Goal: Task Accomplishment & Management: Manage account settings

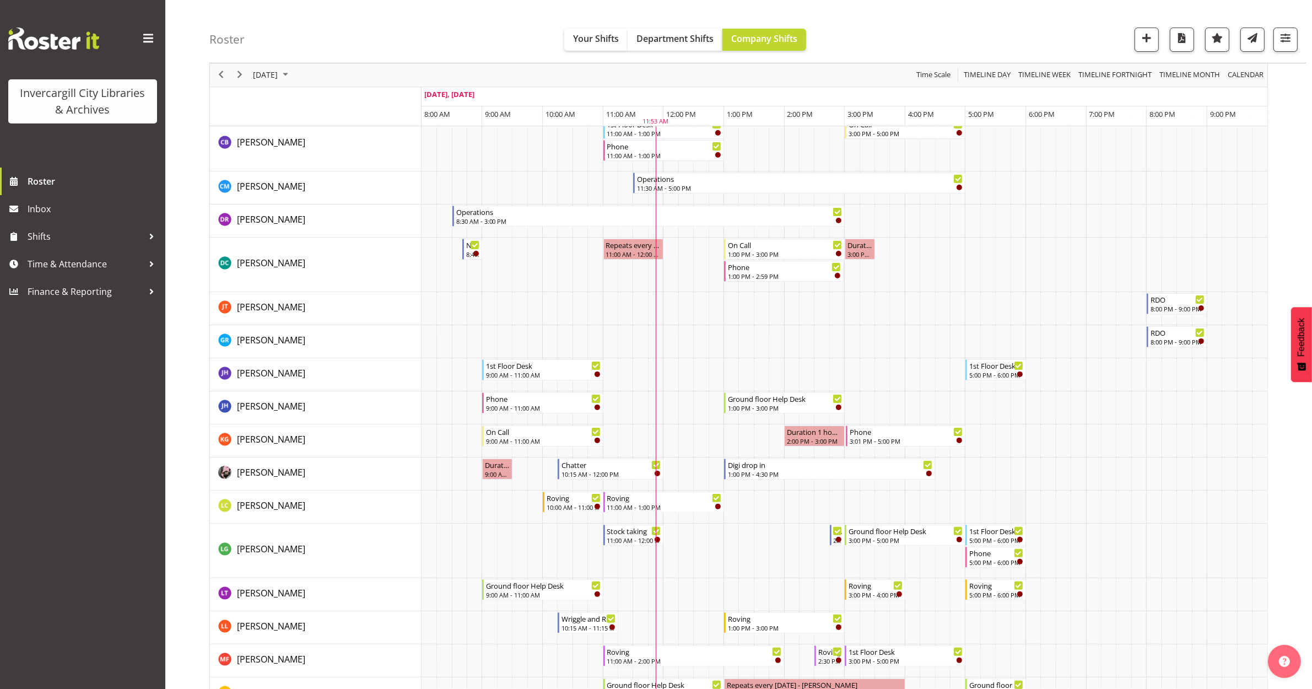
scroll to position [207, 0]
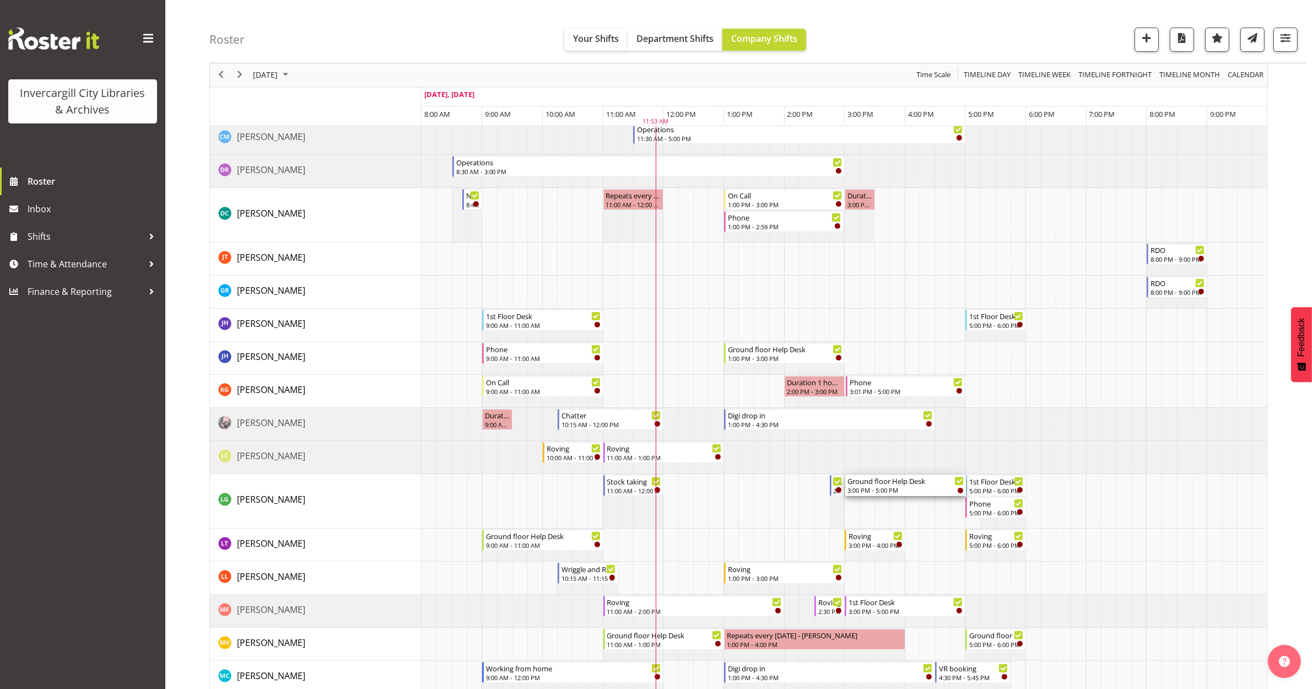
drag, startPoint x: 960, startPoint y: 485, endPoint x: 913, endPoint y: 483, distance: 46.9
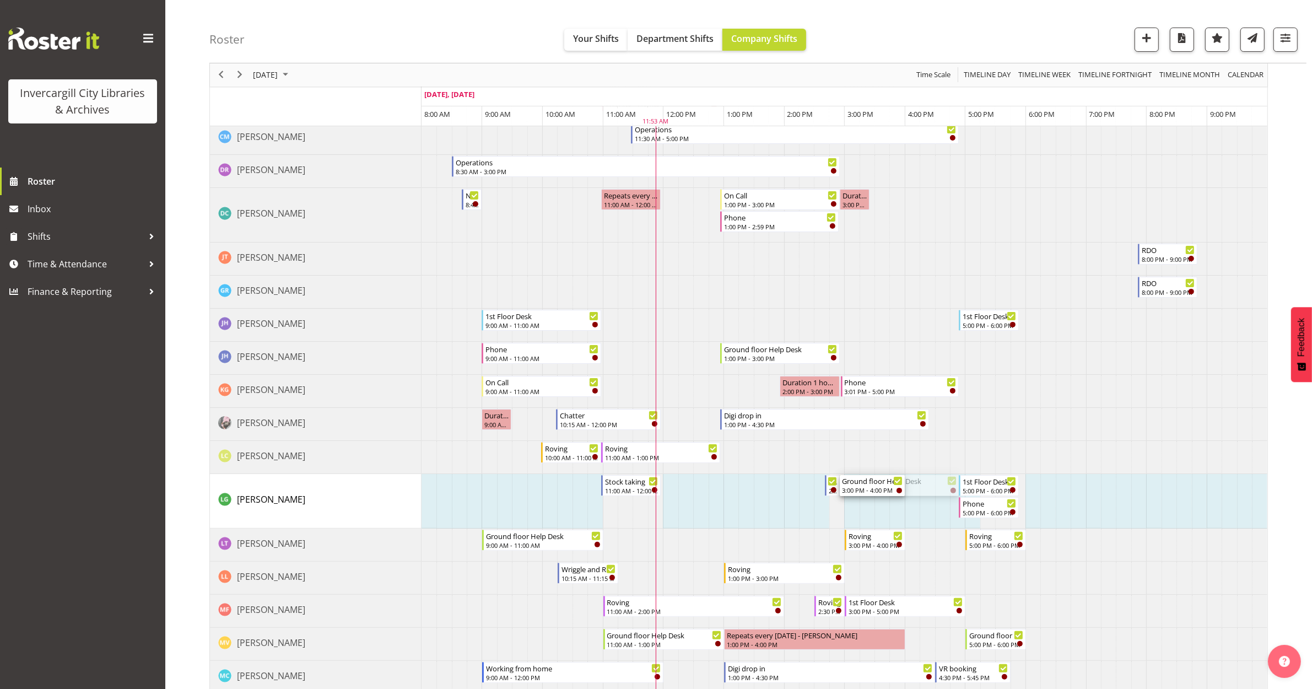
drag, startPoint x: 957, startPoint y: 481, endPoint x: 889, endPoint y: 490, distance: 69.5
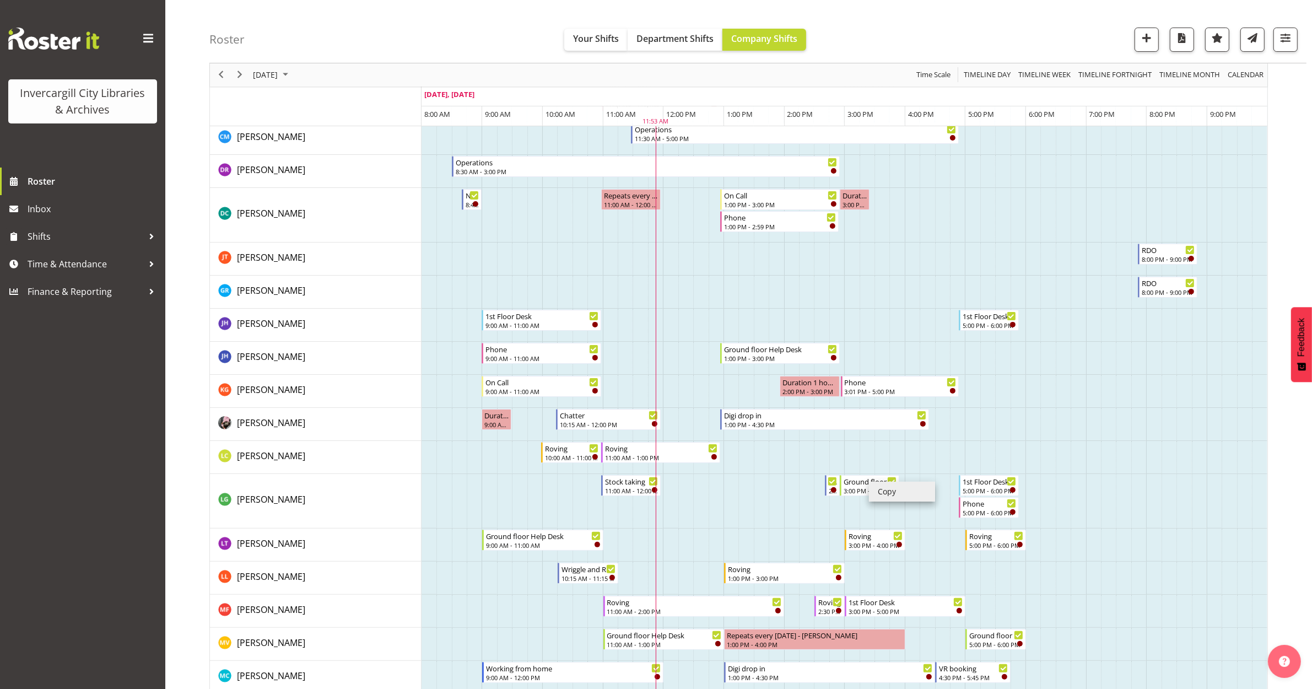
click at [896, 488] on li "Copy" at bounding box center [902, 491] width 66 height 20
click at [879, 489] on li "Copy" at bounding box center [902, 491] width 66 height 20
click at [1128, 392] on td "Timeline Day of September 29, 2025" at bounding box center [1123, 391] width 15 height 33
click at [50, 183] on span "Roster" at bounding box center [94, 181] width 132 height 17
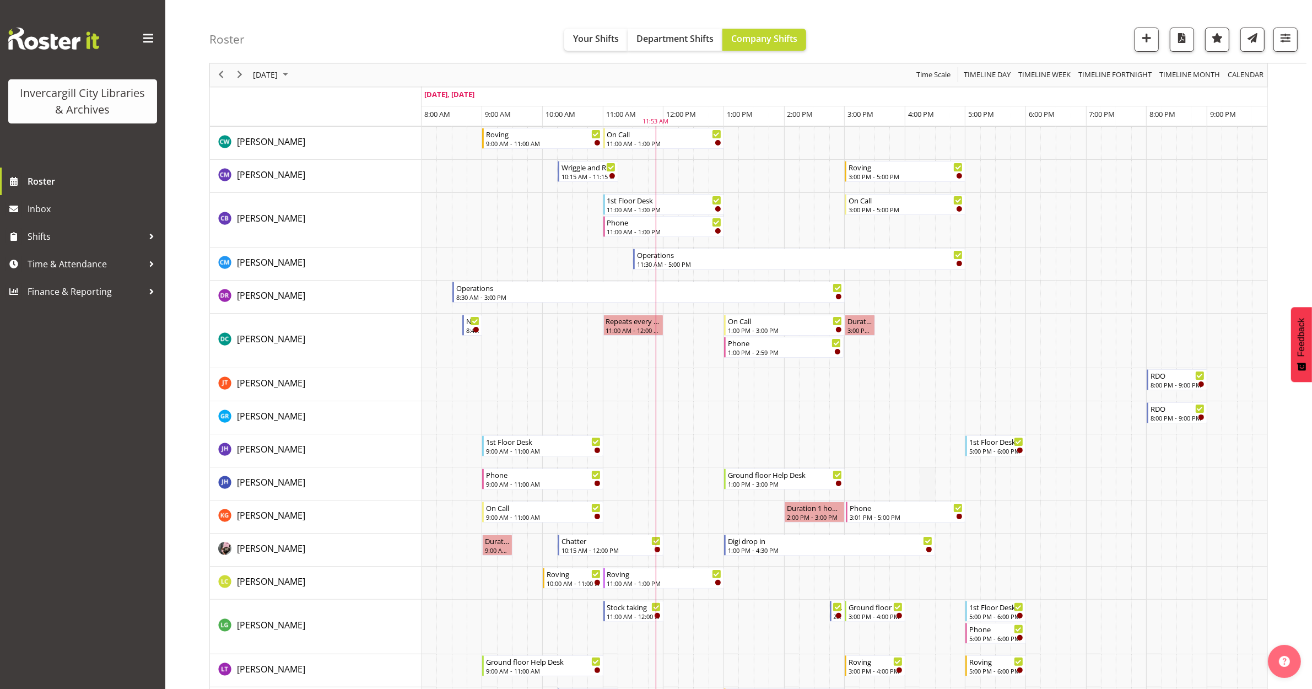
scroll to position [207, 0]
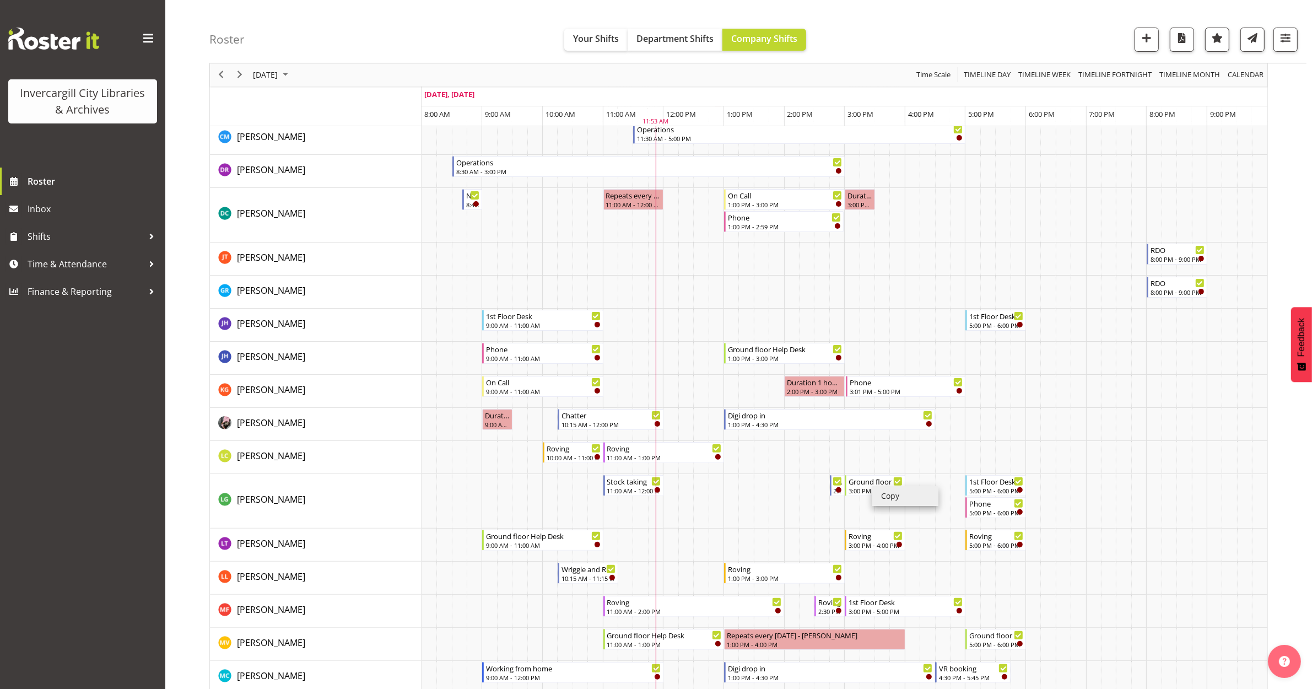
click at [890, 497] on li "Copy" at bounding box center [905, 496] width 66 height 20
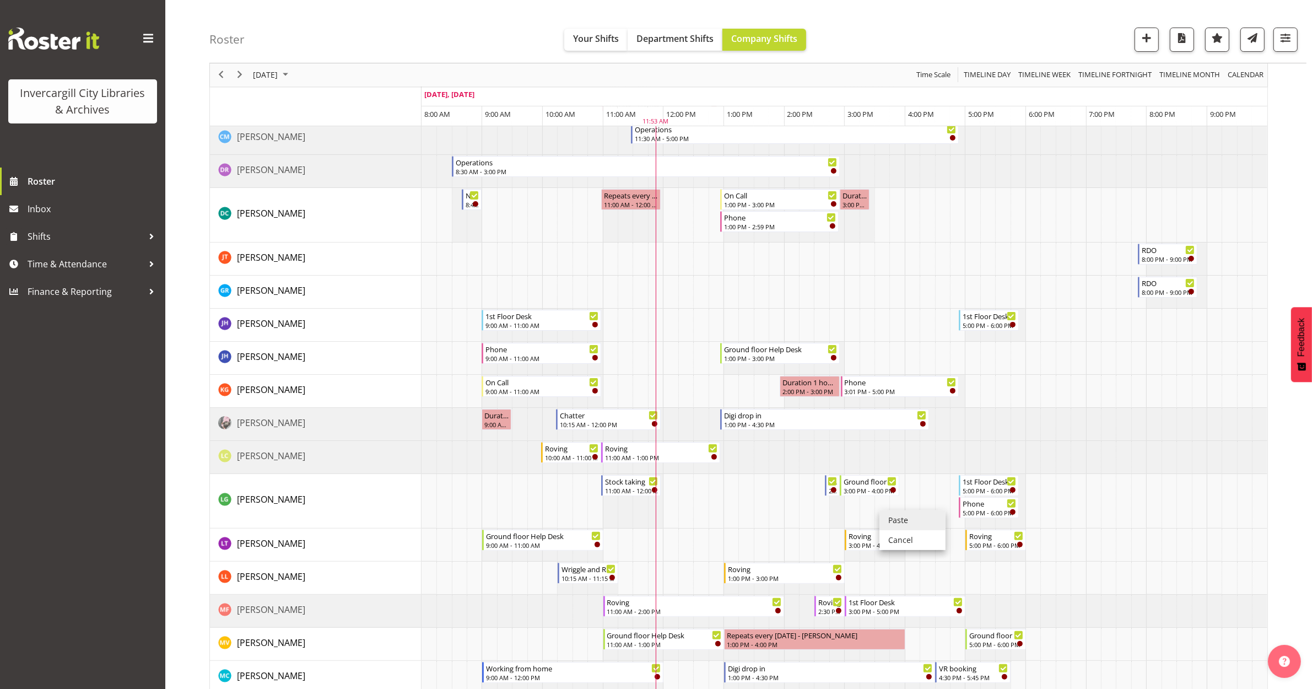
click at [894, 523] on li "Paste" at bounding box center [912, 520] width 66 height 20
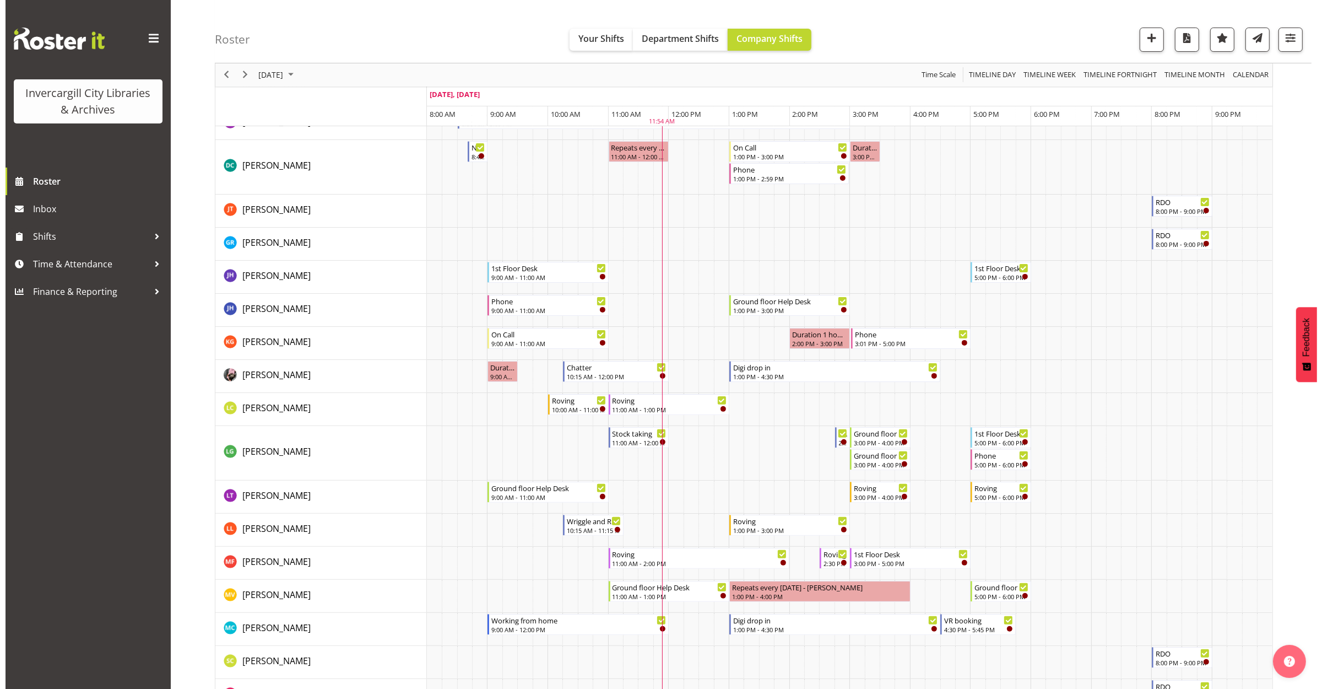
scroll to position [275, 0]
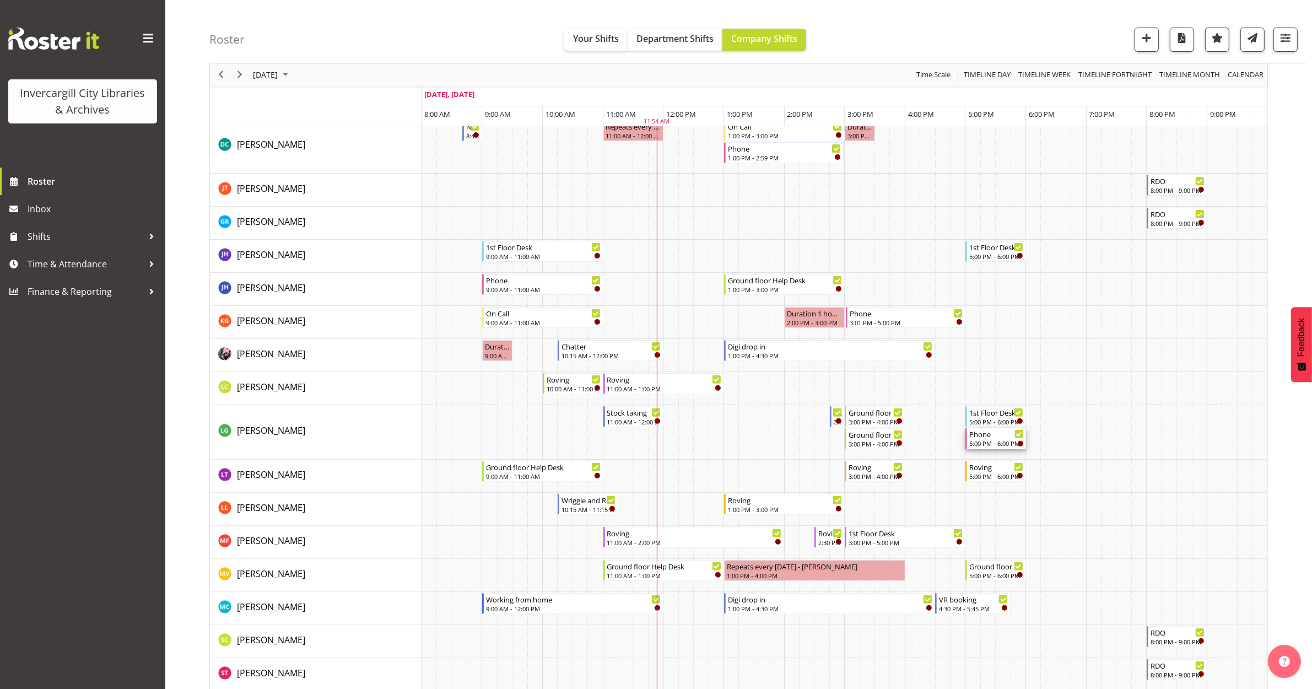
click at [997, 438] on div "Phone" at bounding box center [996, 433] width 55 height 11
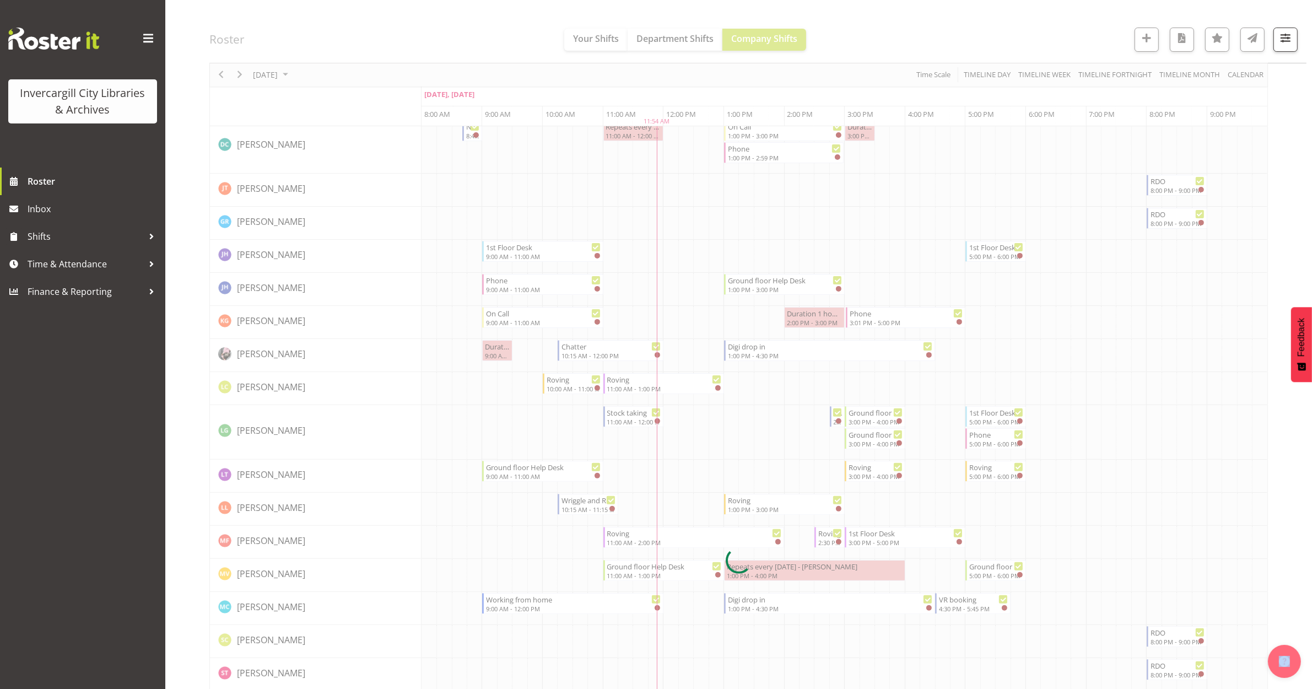
click at [997, 438] on div at bounding box center [738, 560] width 1058 height 1452
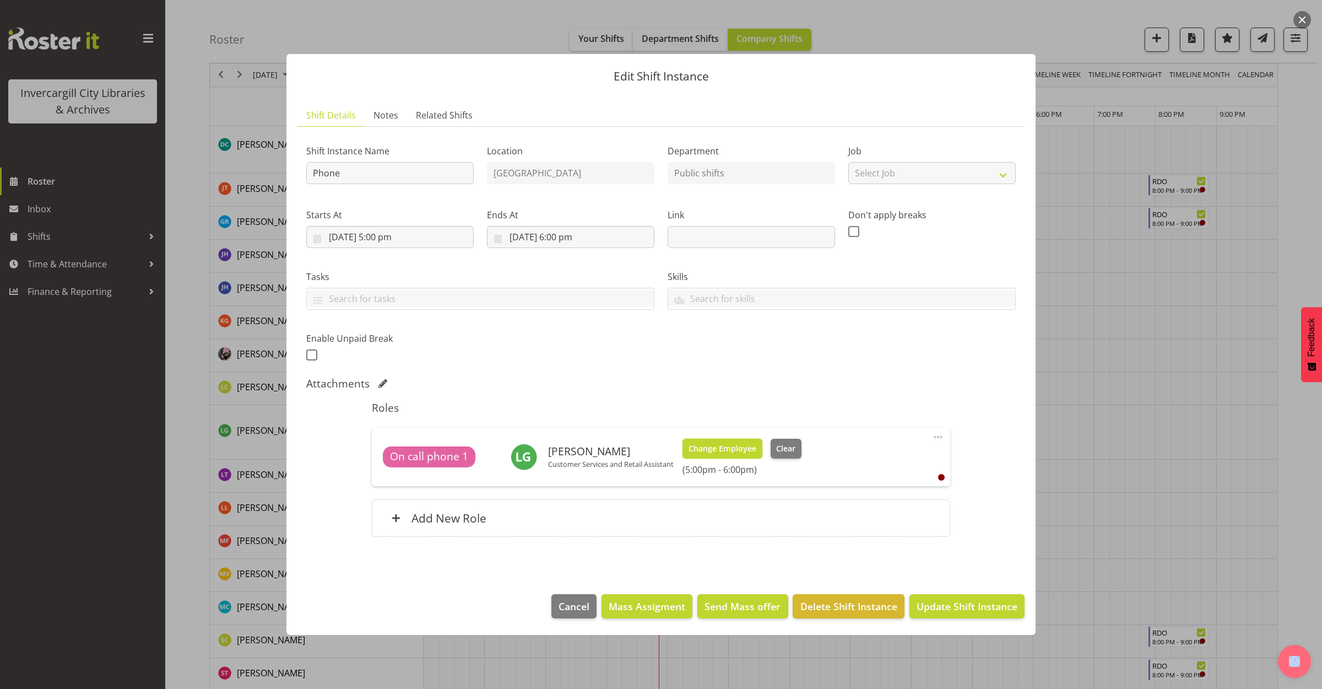
click at [730, 448] on span "Change Employee" at bounding box center [723, 448] width 68 height 12
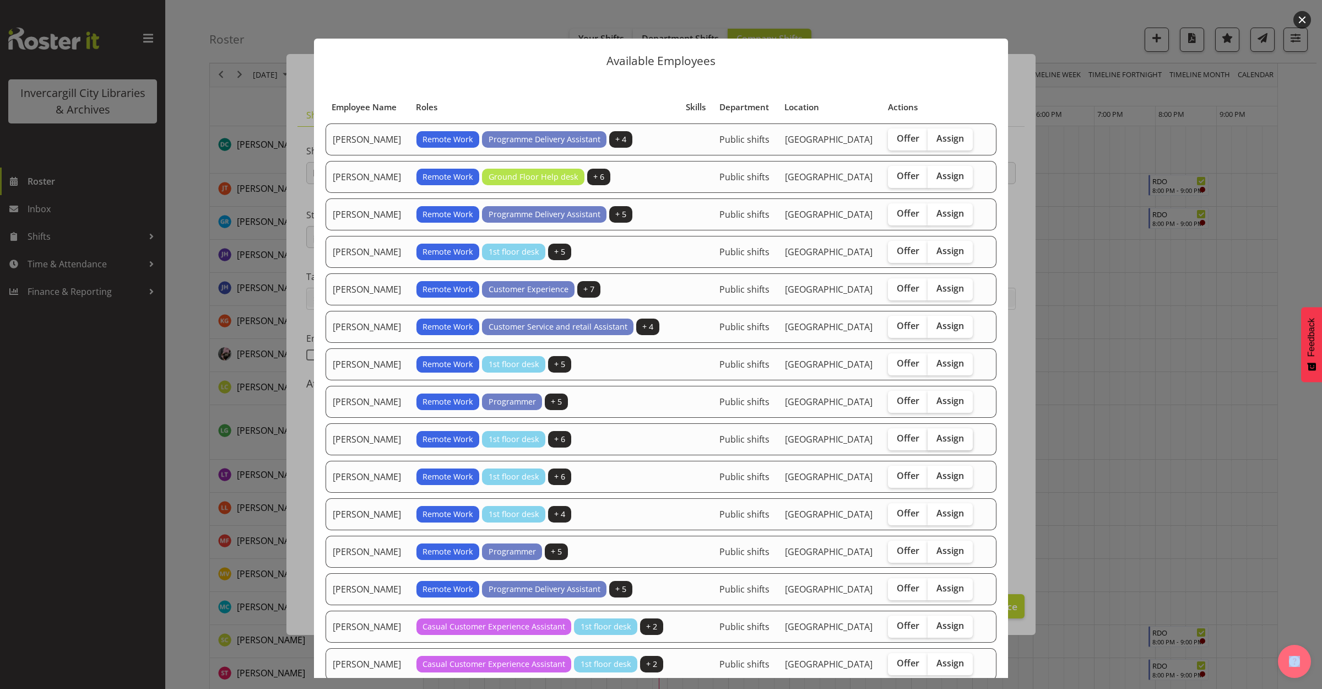
click at [936, 443] on span "Assign" at bounding box center [950, 437] width 28 height 11
click at [933, 442] on input "Assign" at bounding box center [931, 438] width 7 height 7
checkbox input "true"
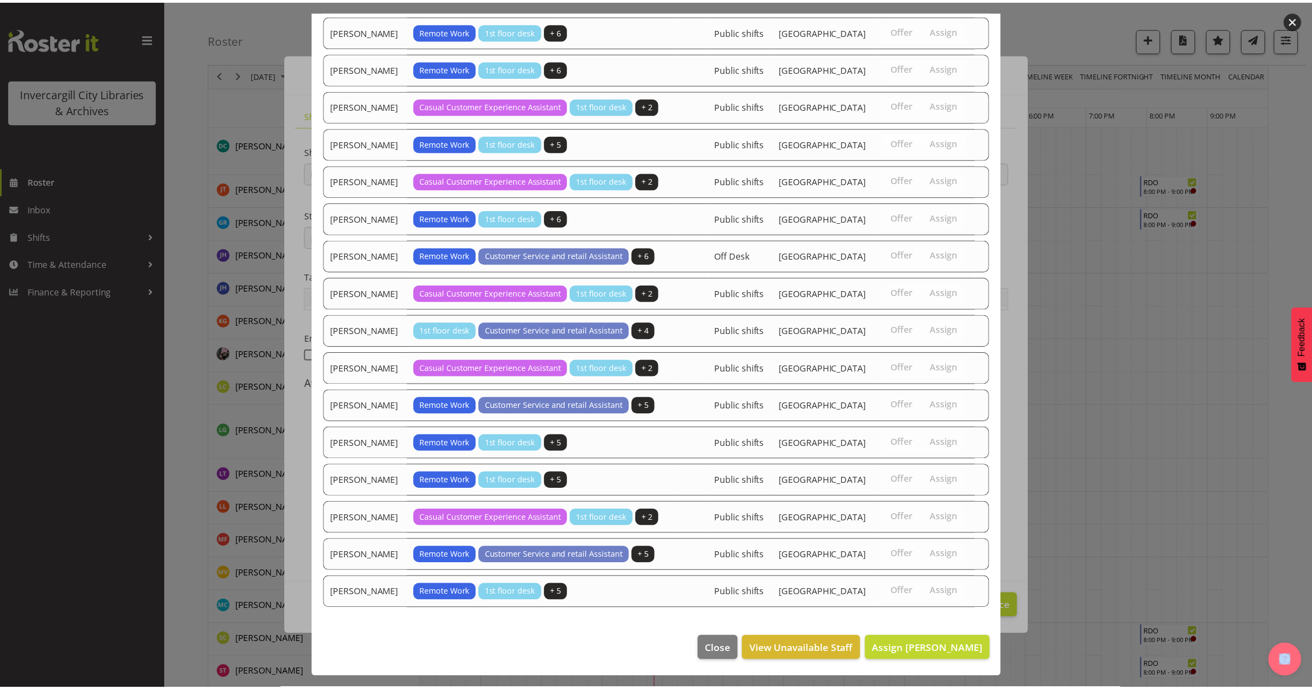
scroll to position [814, 0]
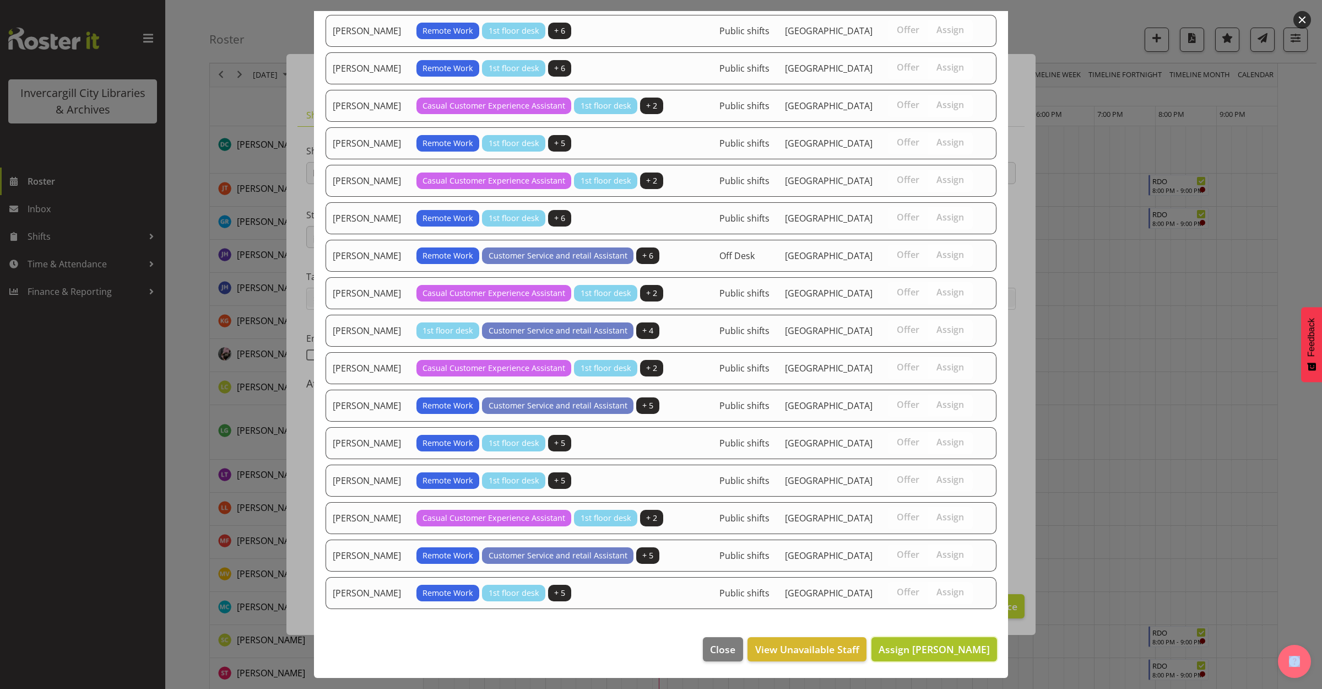
click at [917, 646] on span "Assign [PERSON_NAME]" at bounding box center [934, 648] width 111 height 13
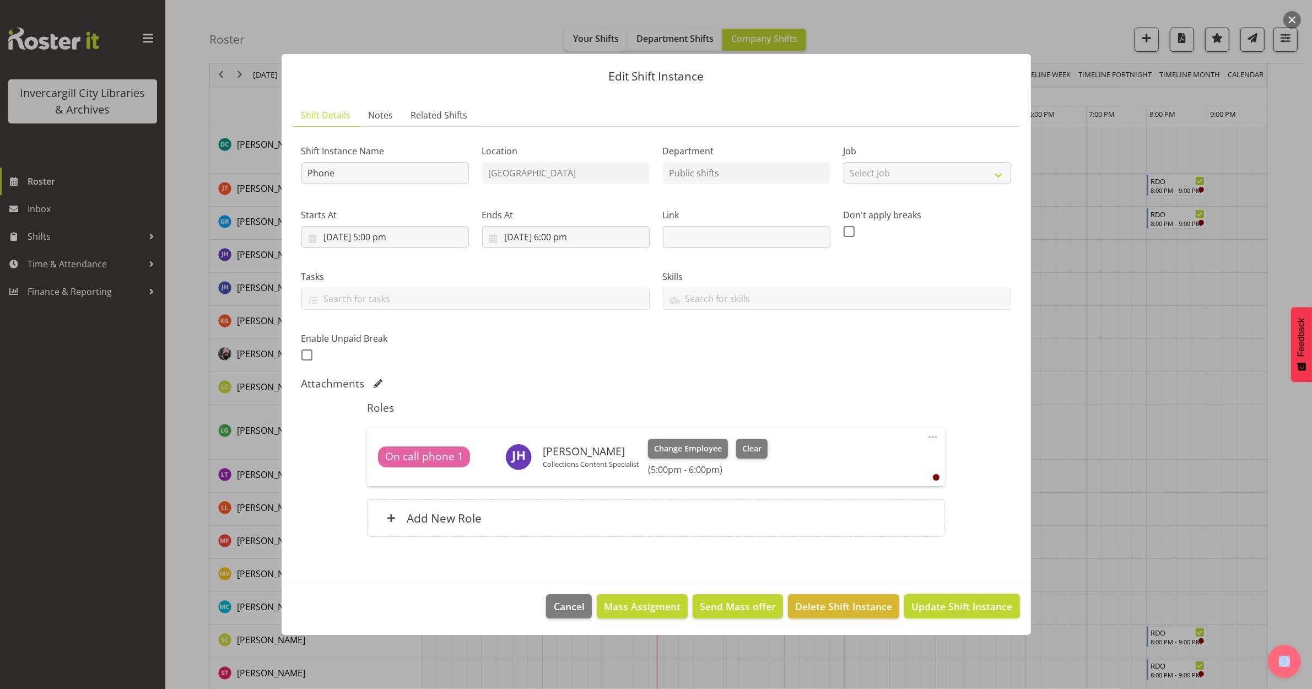
click at [931, 602] on span "Update Shift Instance" at bounding box center [961, 606] width 101 height 14
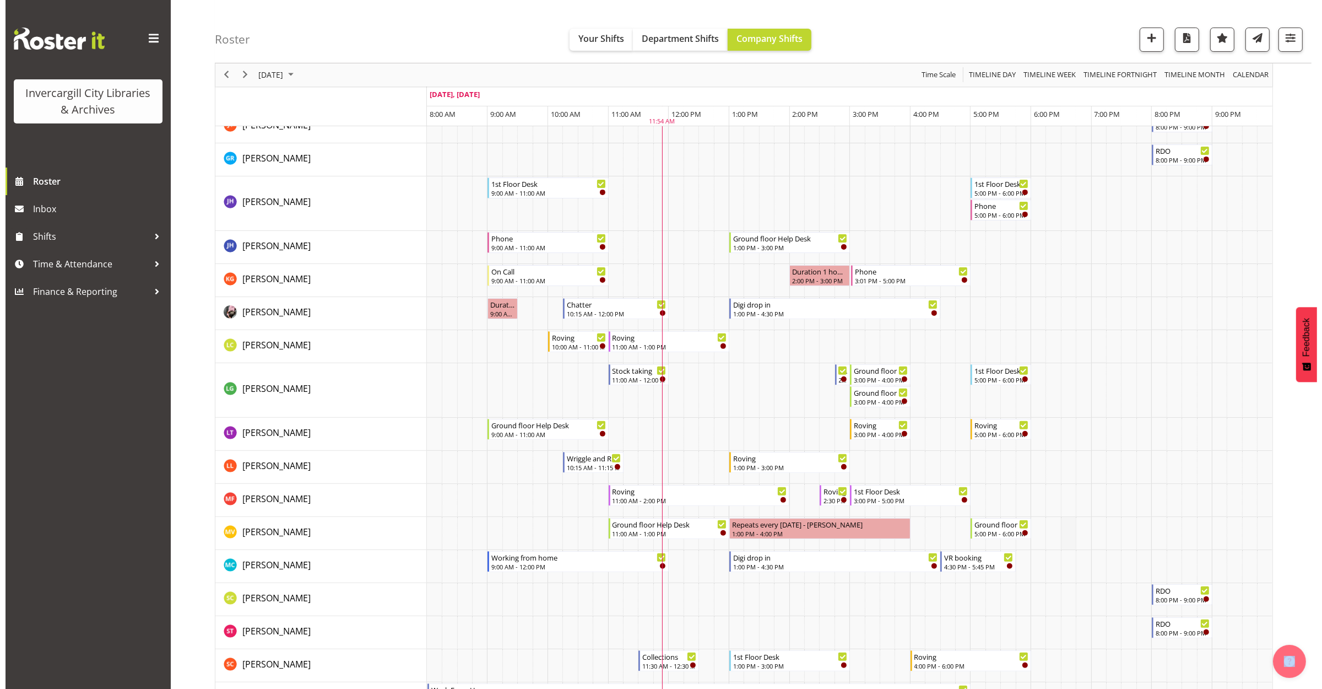
scroll to position [344, 0]
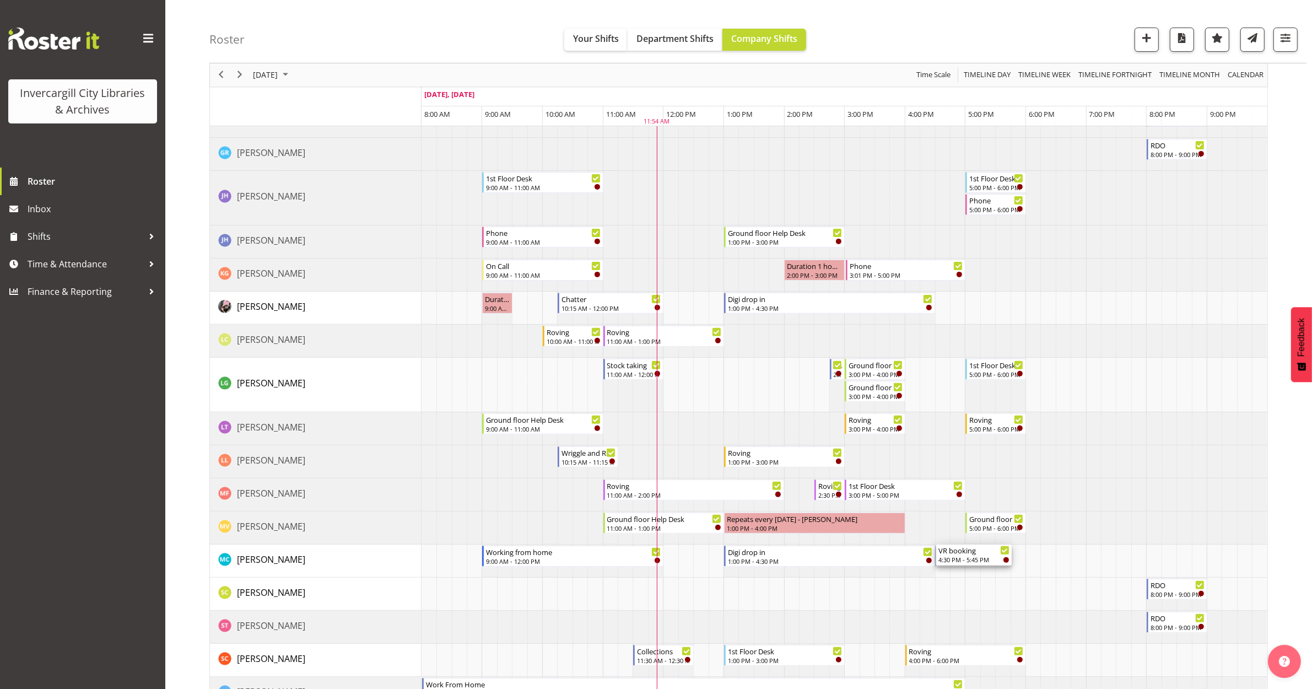
drag, startPoint x: 967, startPoint y: 561, endPoint x: 960, endPoint y: 558, distance: 7.7
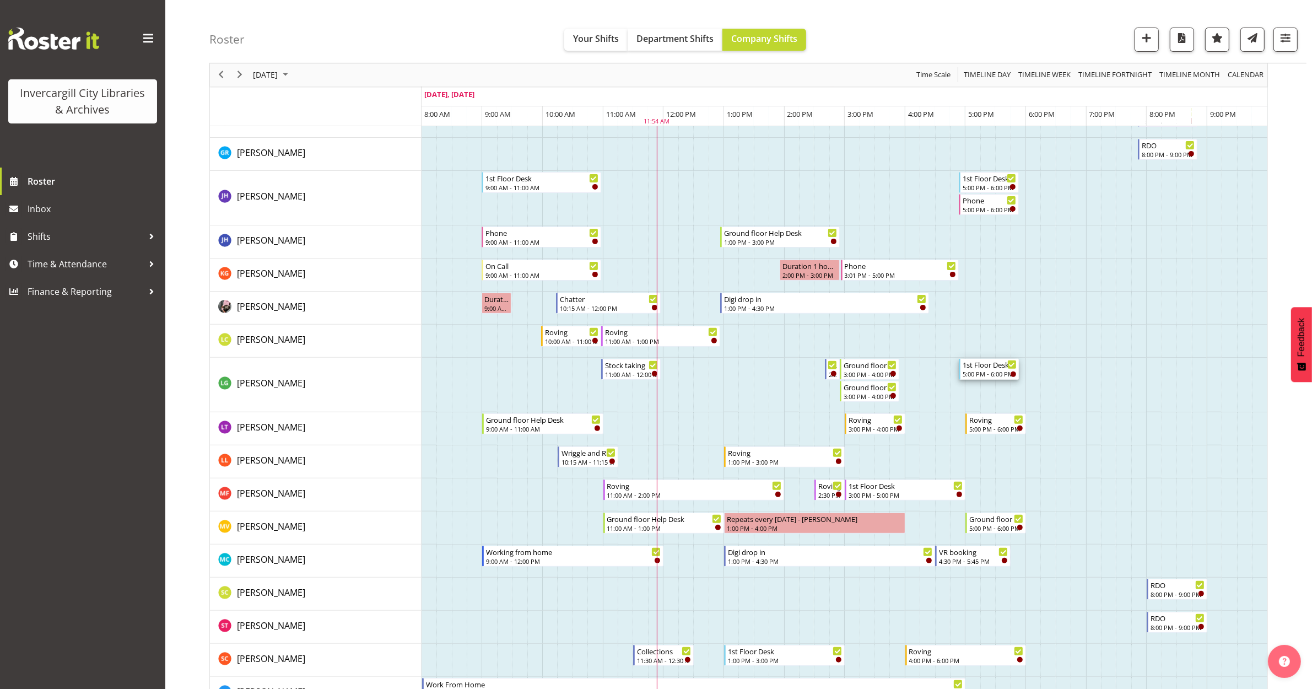
click at [987, 373] on div "5:00 PM - 6:00 PM" at bounding box center [988, 373] width 53 height 9
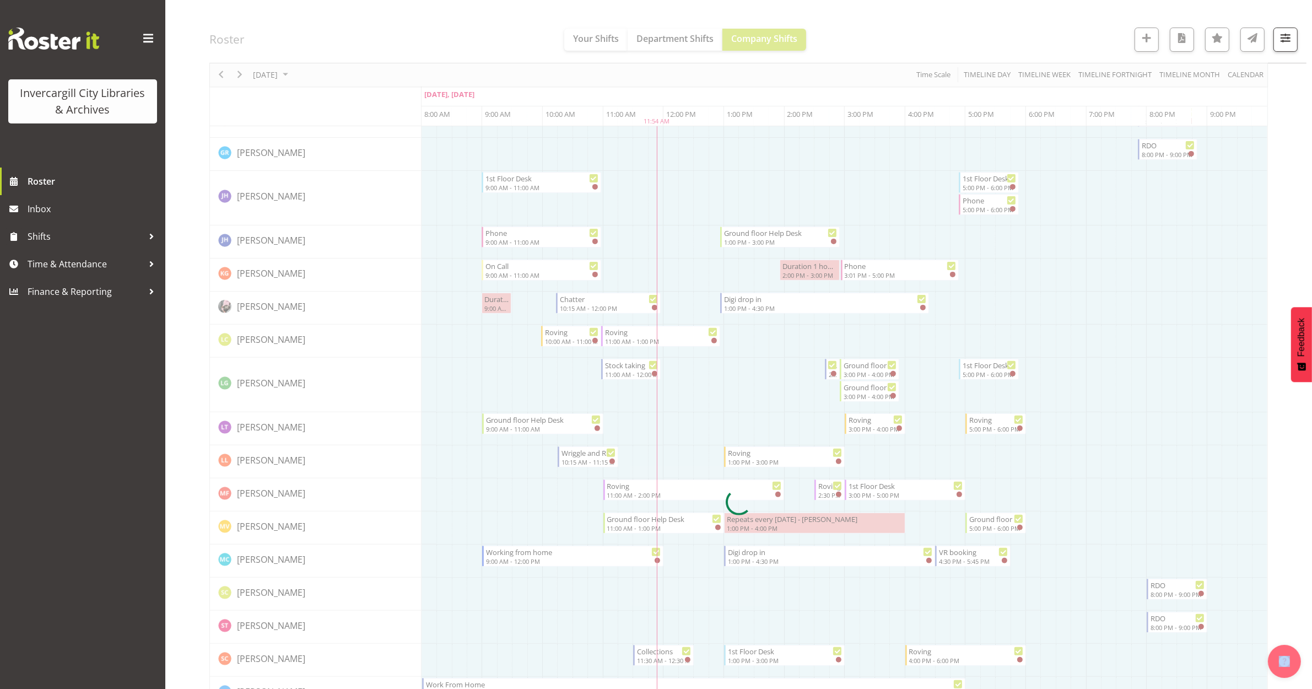
click at [987, 373] on div at bounding box center [738, 502] width 1058 height 1474
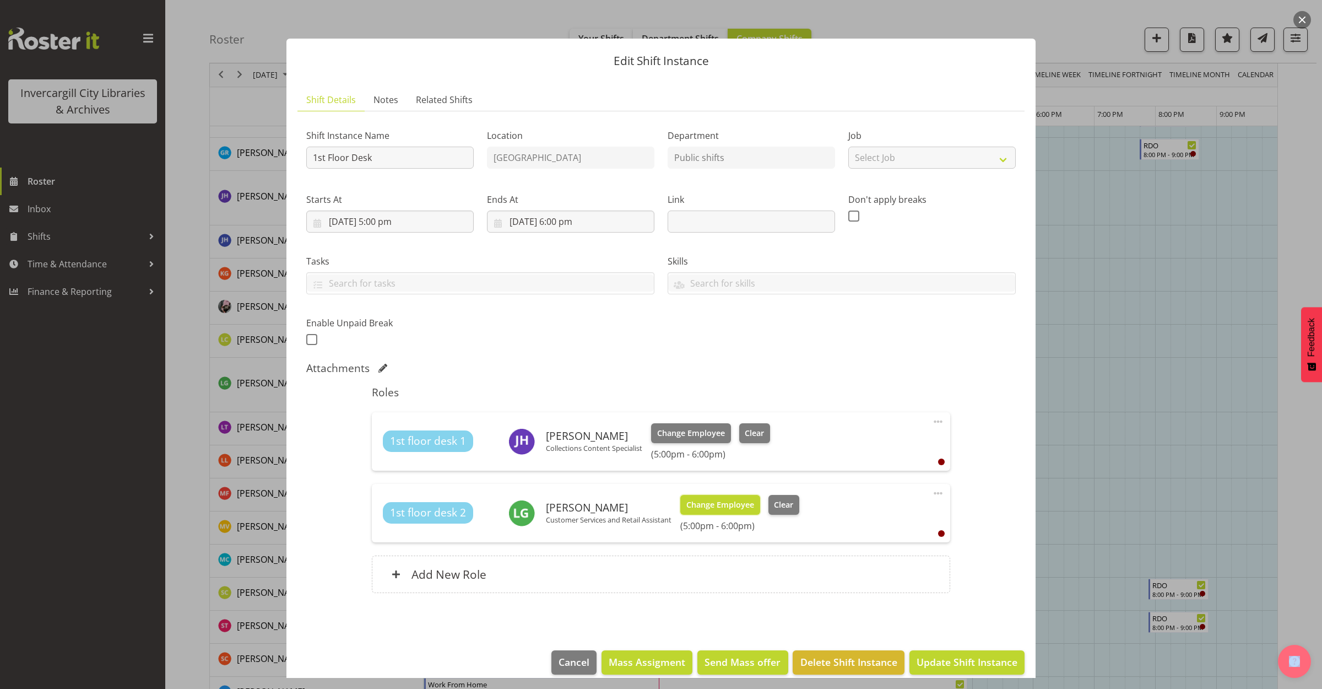
click at [722, 506] on span "Change Employee" at bounding box center [720, 505] width 68 height 12
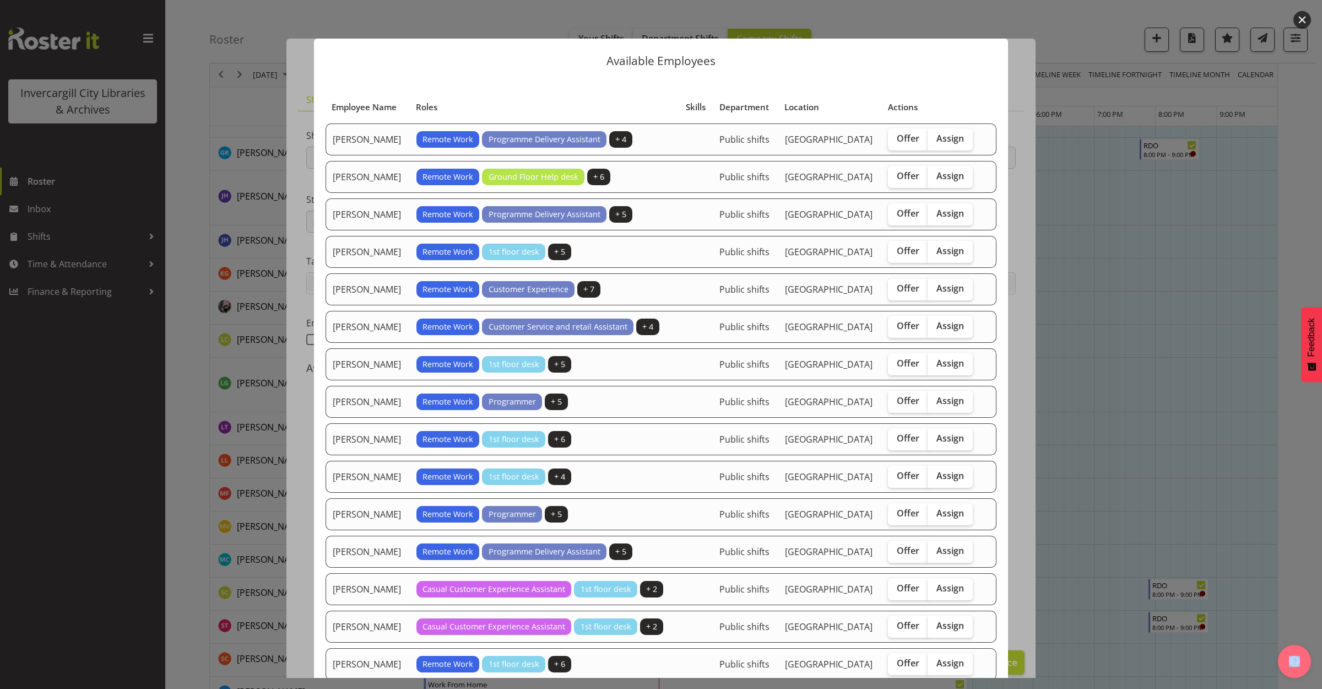
click at [1303, 20] on button "button" at bounding box center [1302, 20] width 18 height 18
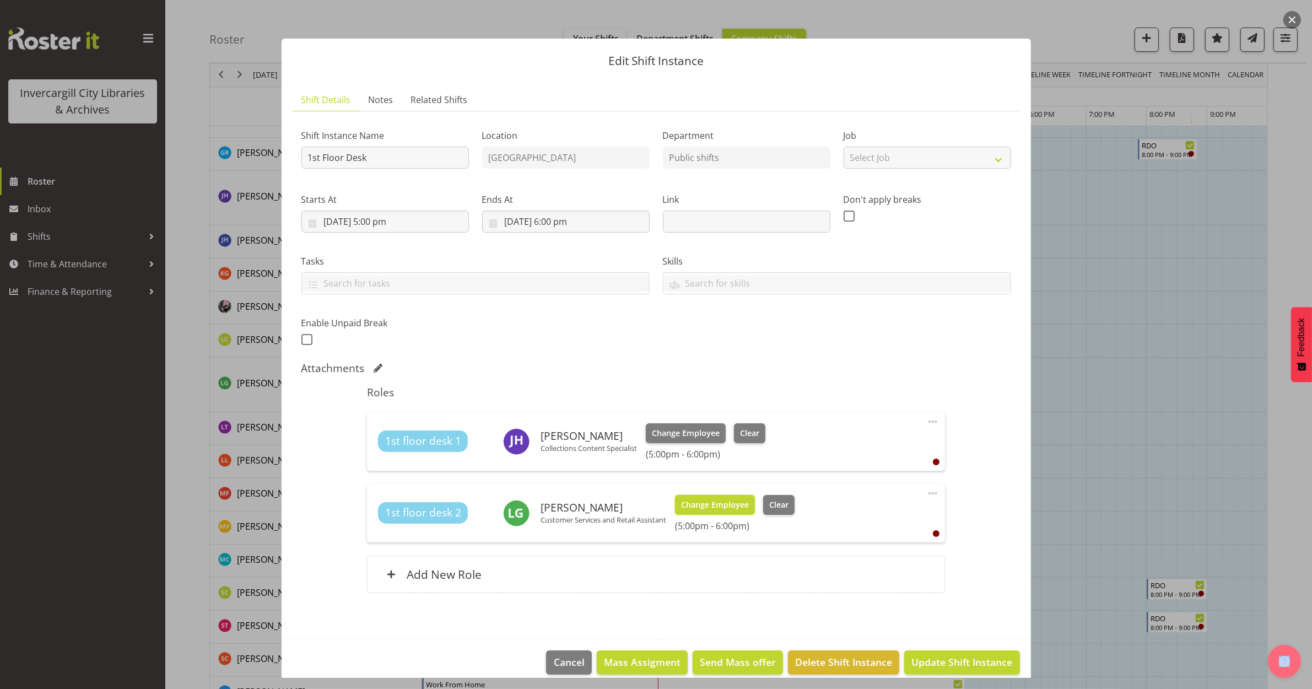
click at [720, 502] on span "Change Employee" at bounding box center [715, 505] width 68 height 12
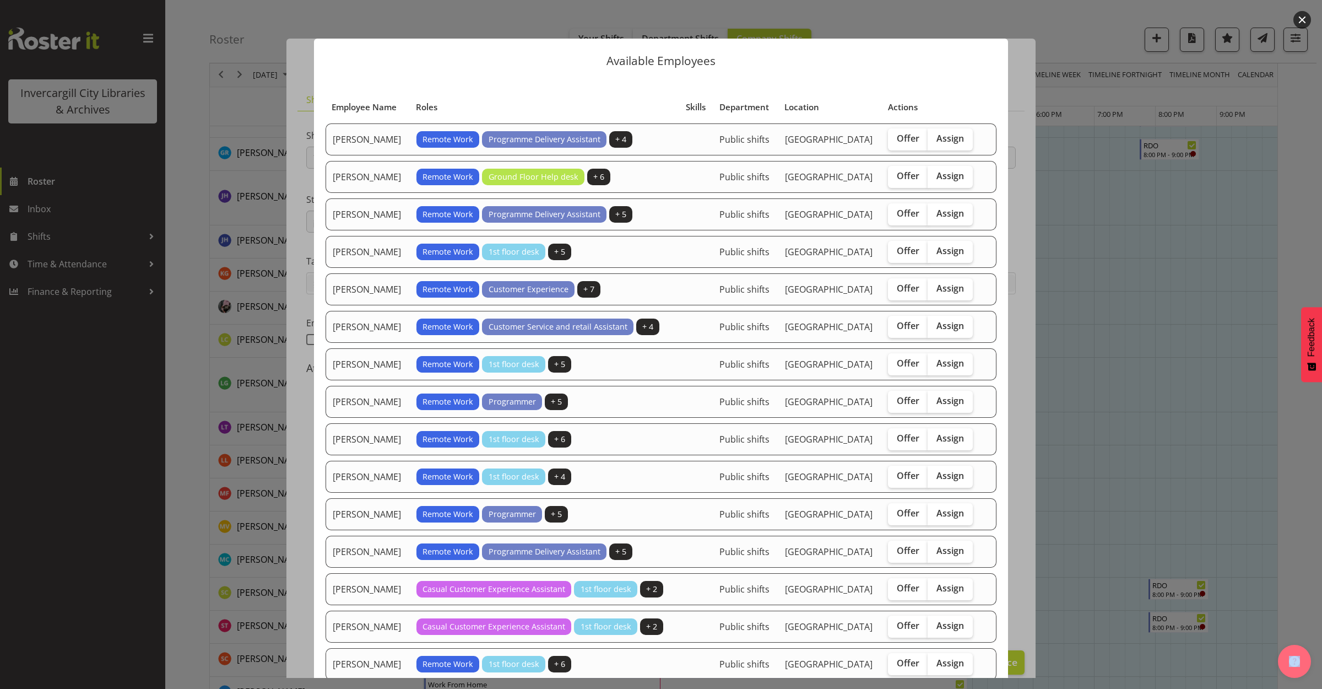
click at [1300, 15] on button "button" at bounding box center [1302, 20] width 18 height 18
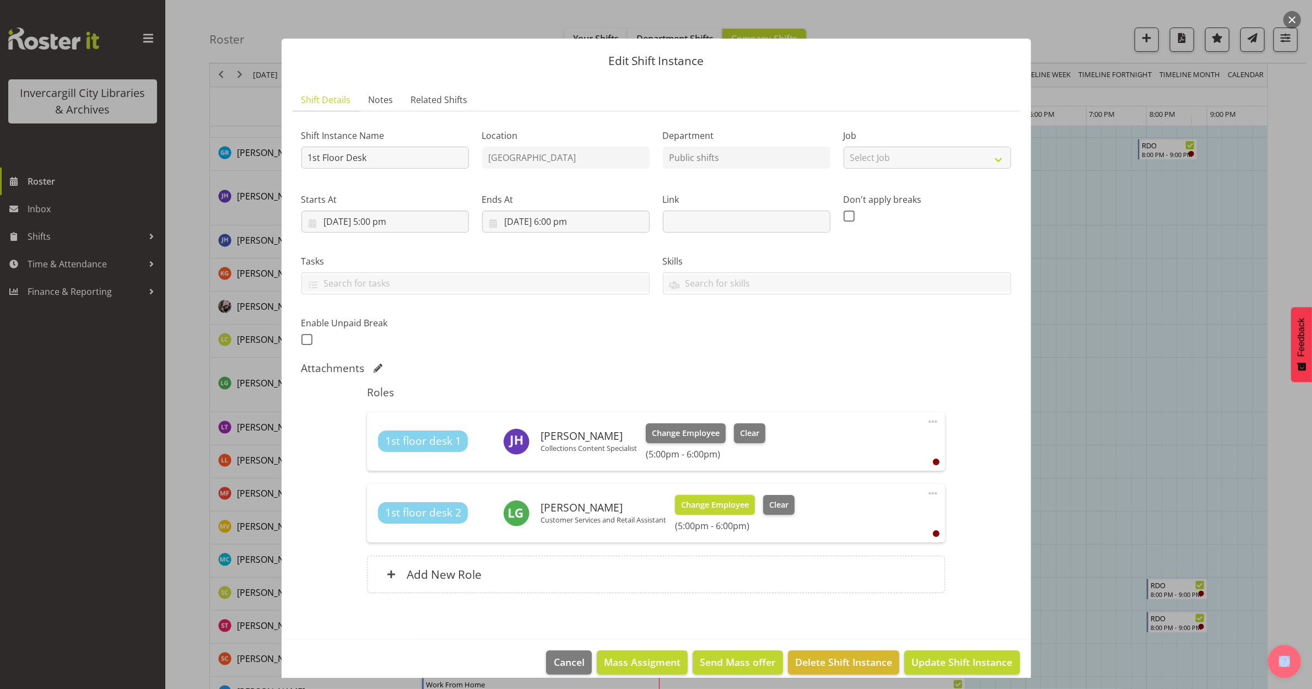
click at [714, 505] on span "Change Employee" at bounding box center [715, 505] width 68 height 12
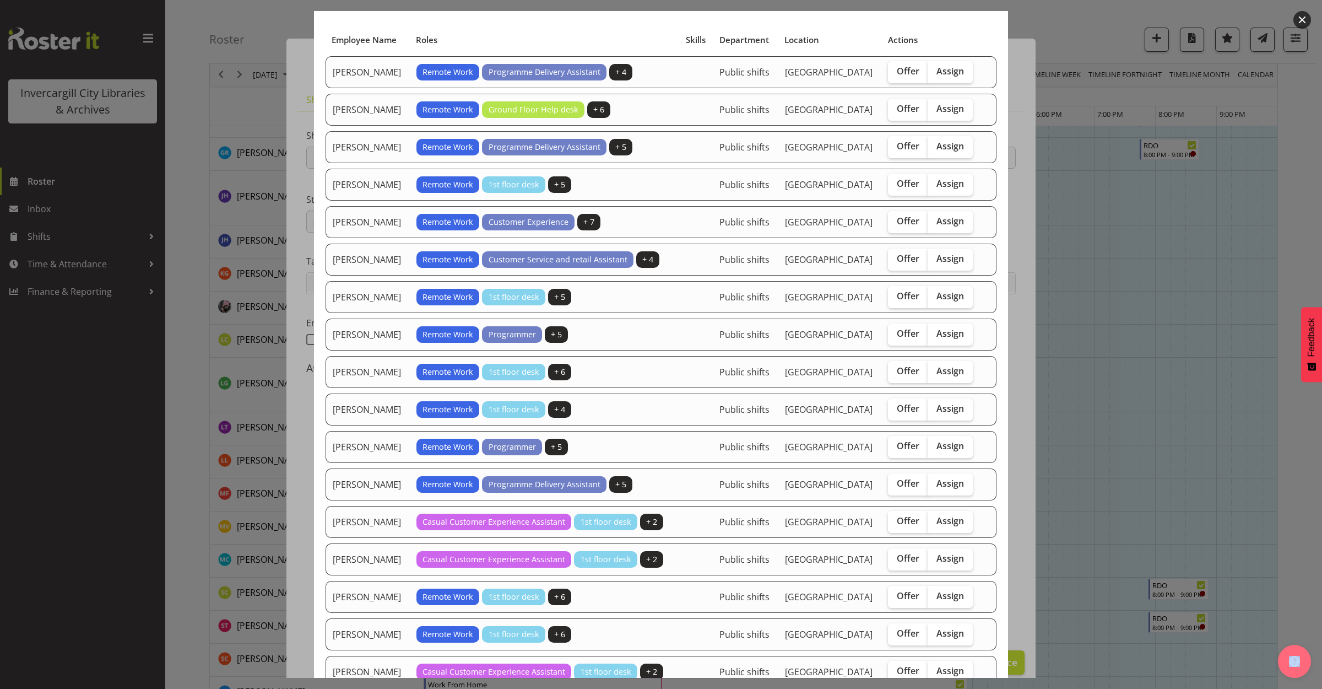
scroll to position [0, 0]
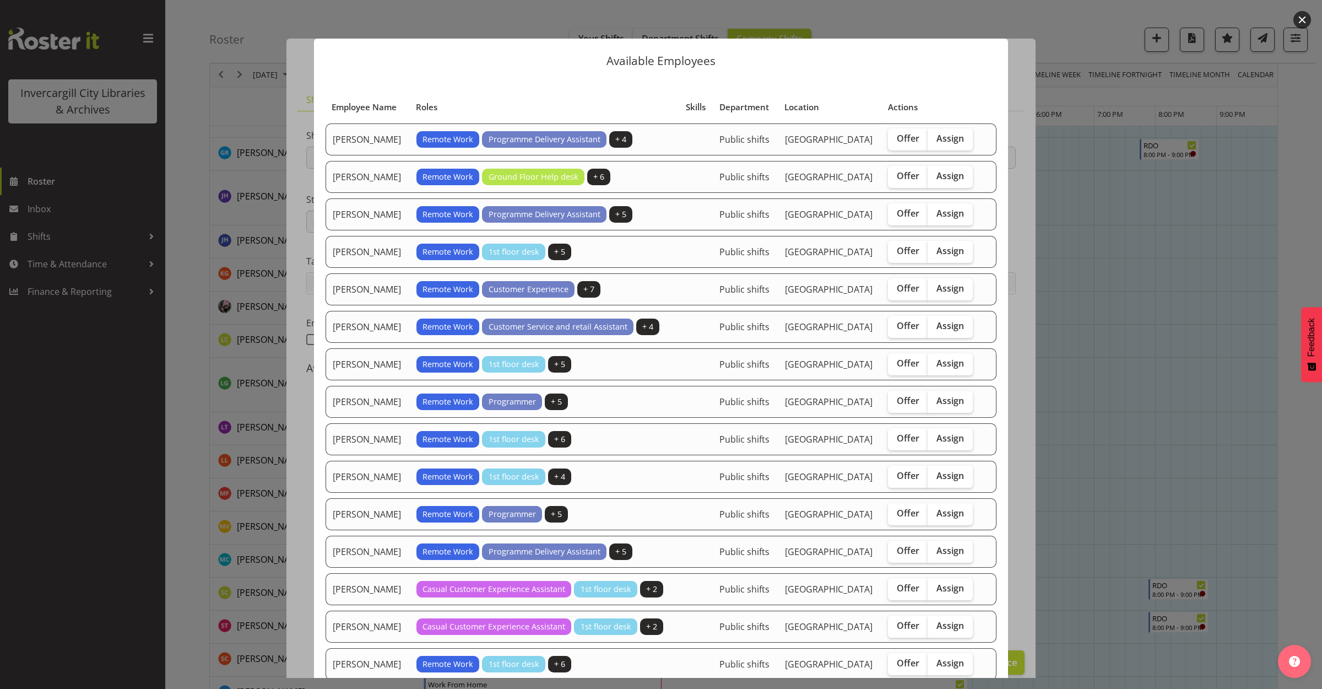
click at [1084, 36] on div at bounding box center [661, 344] width 1322 height 689
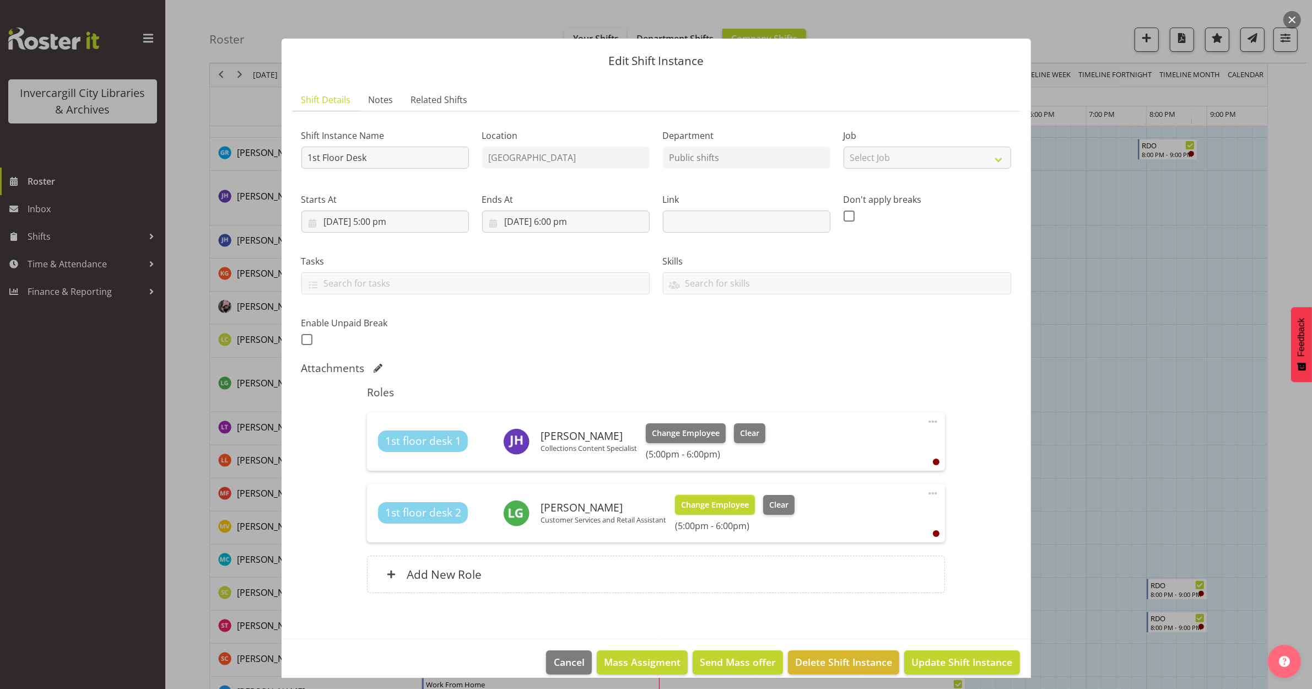
click at [697, 500] on span "Change Employee" at bounding box center [715, 505] width 68 height 12
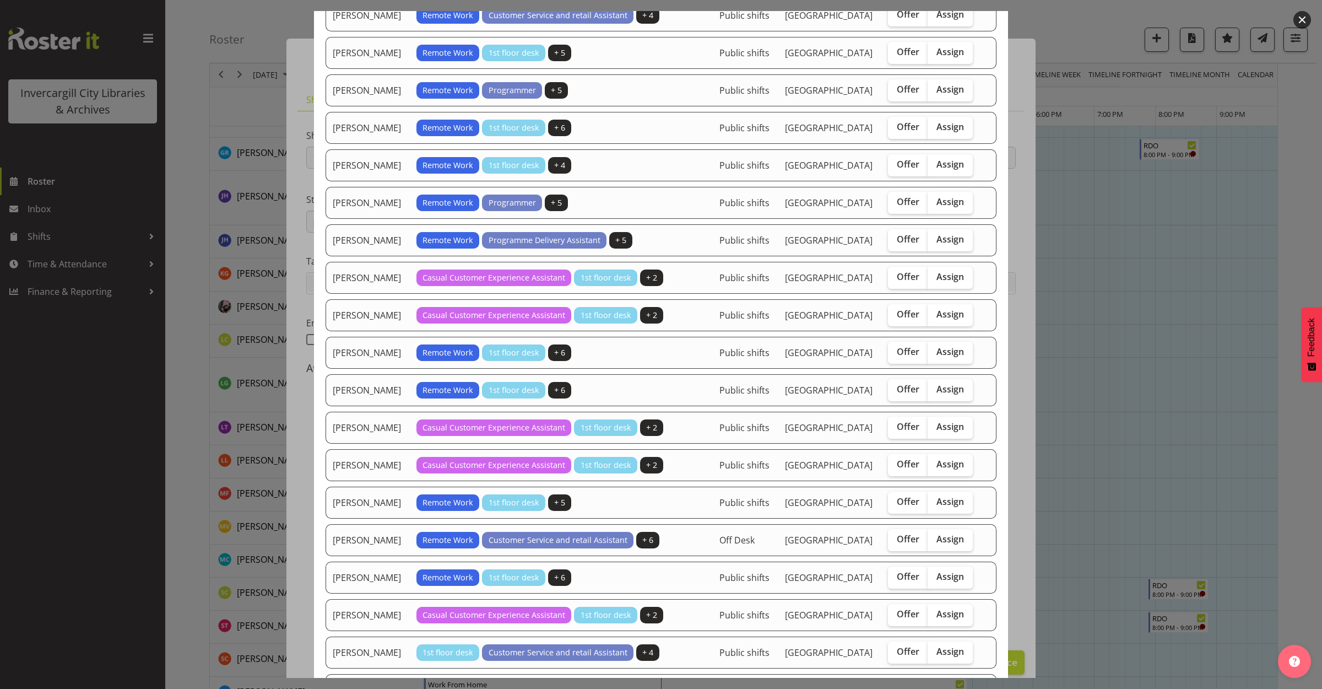
scroll to position [482, 0]
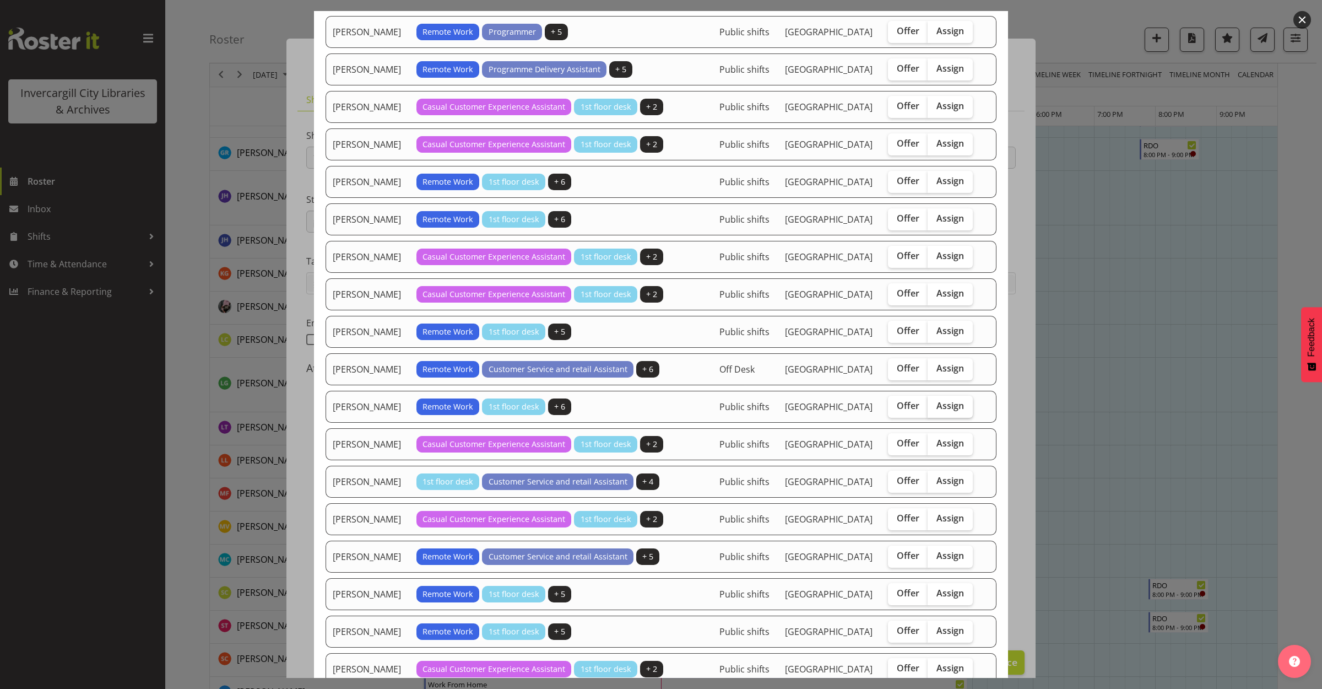
click at [945, 411] on span "Assign" at bounding box center [950, 405] width 28 height 11
click at [935, 409] on input "Assign" at bounding box center [931, 405] width 7 height 7
checkbox input "true"
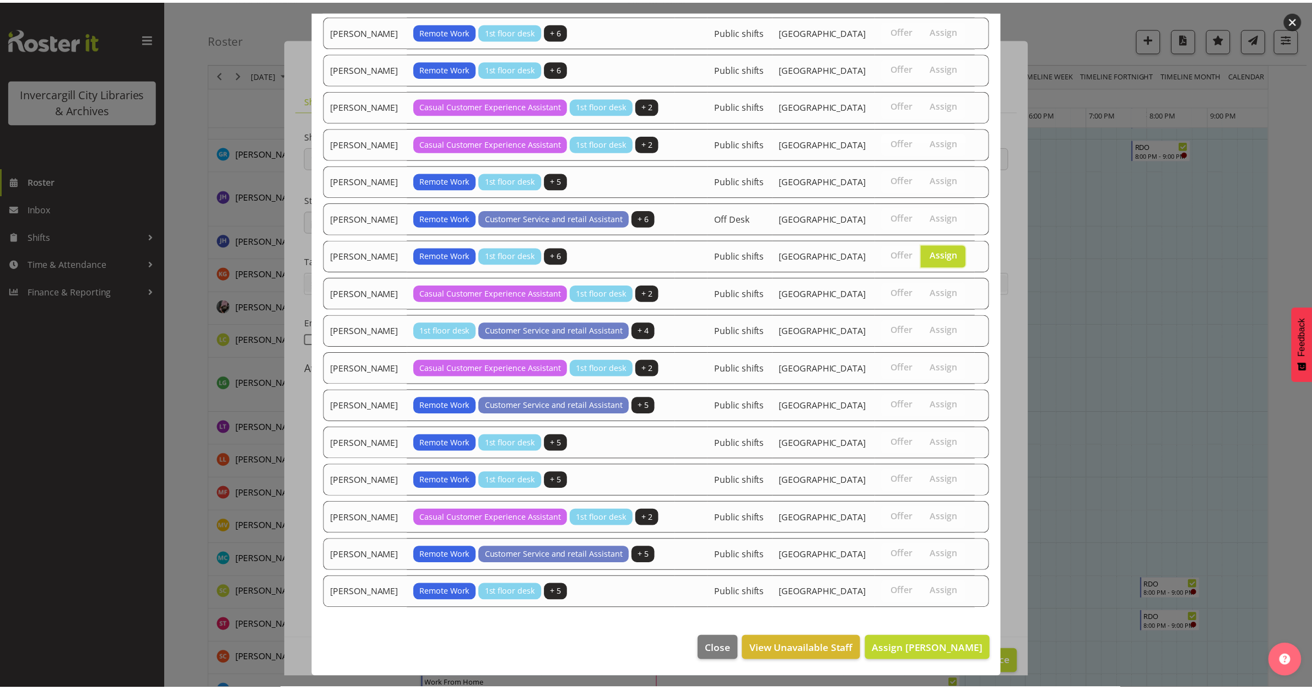
scroll to position [772, 0]
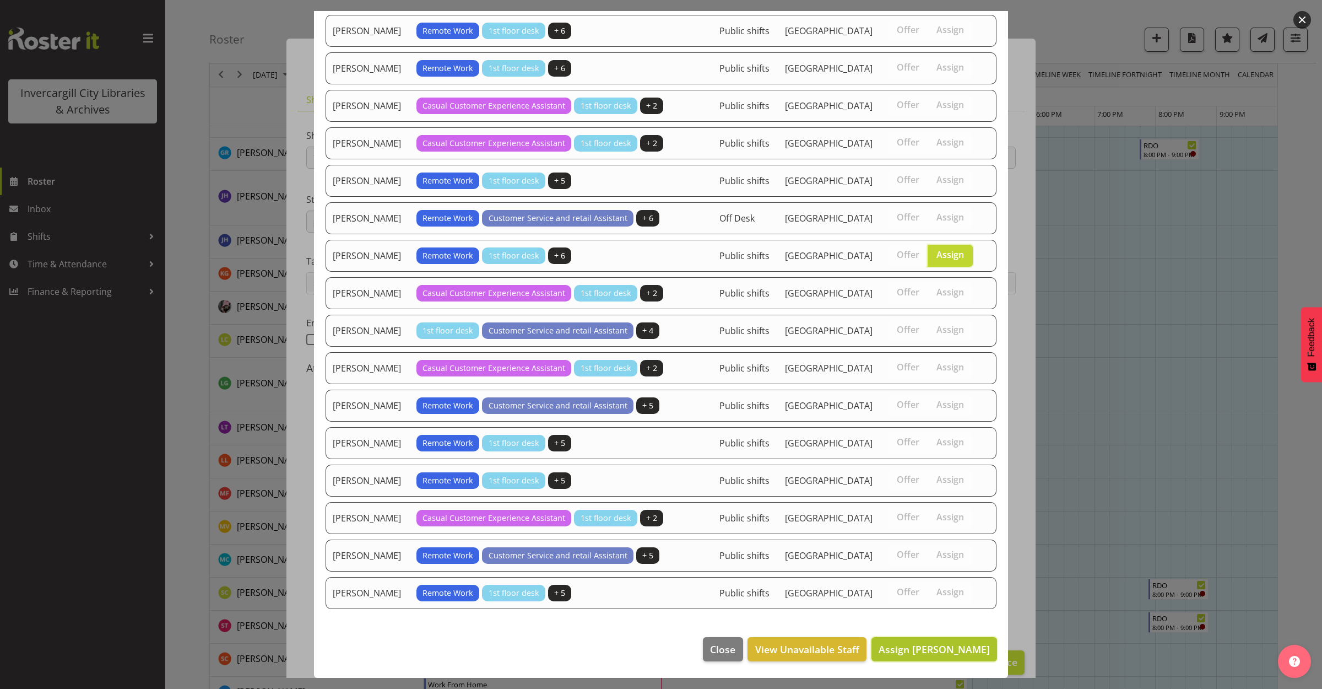
click at [886, 651] on span "Assign [PERSON_NAME]" at bounding box center [934, 648] width 111 height 13
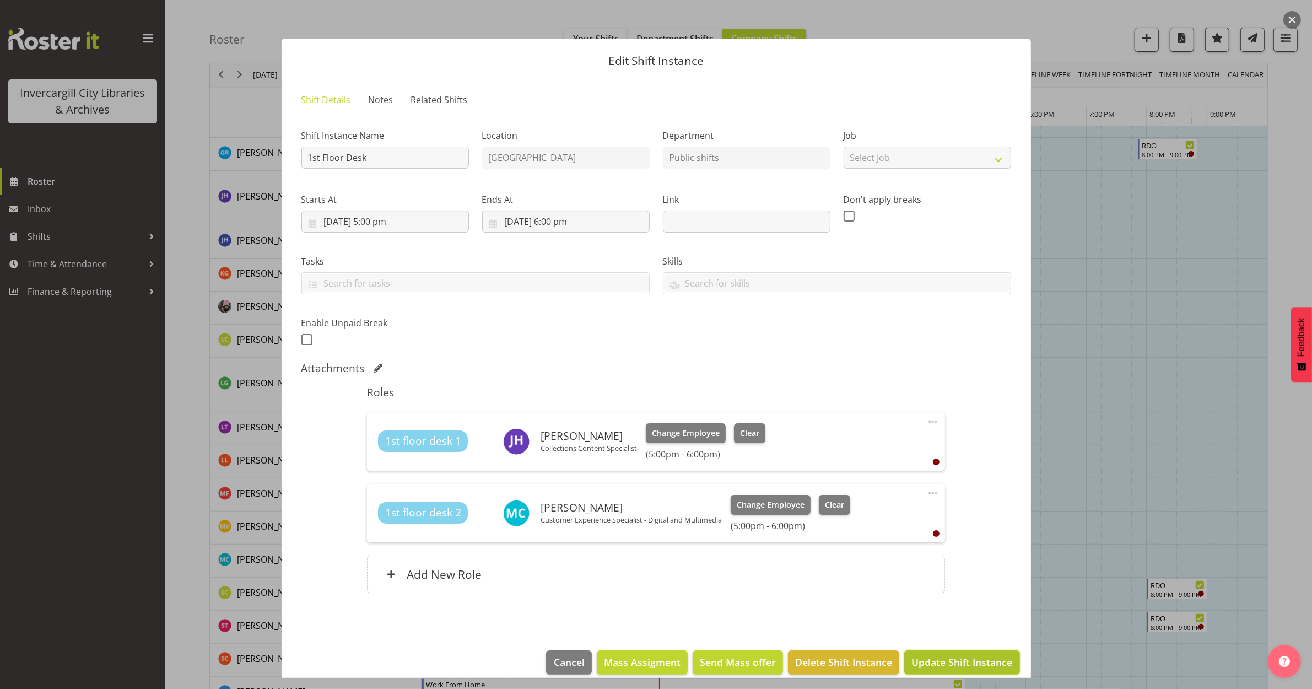
click at [923, 659] on span "Update Shift Instance" at bounding box center [961, 661] width 101 height 14
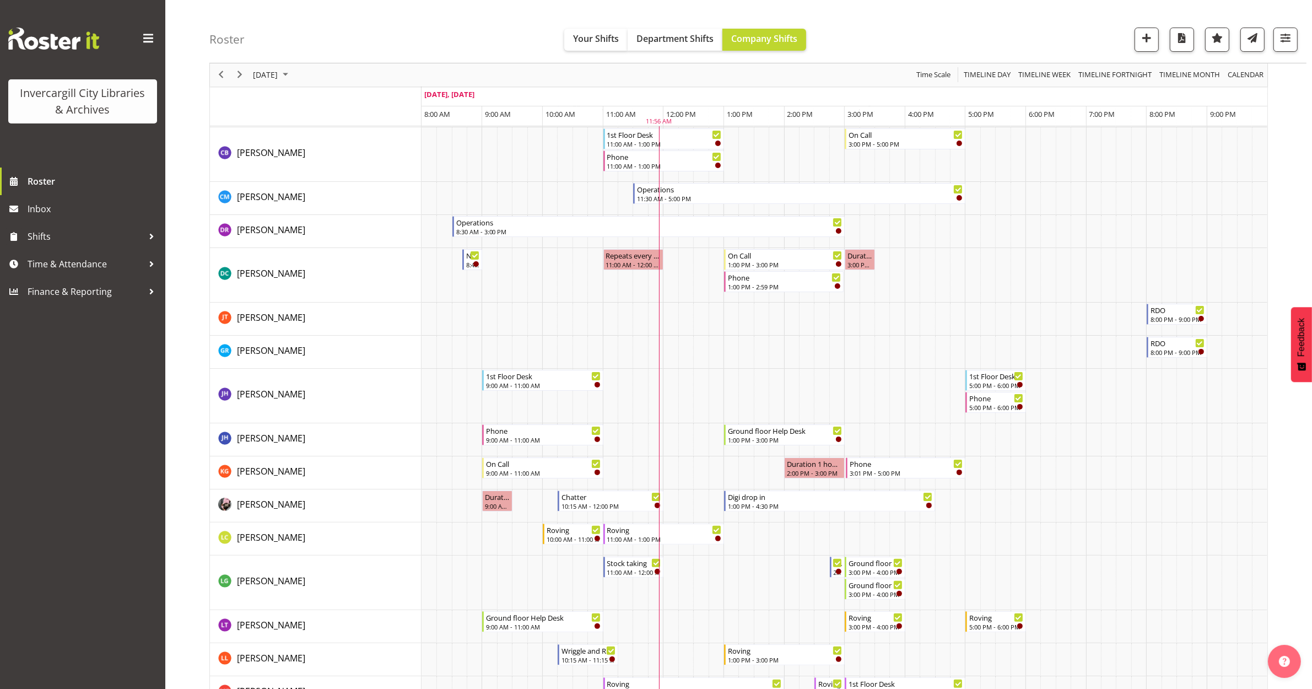
scroll to position [275, 0]
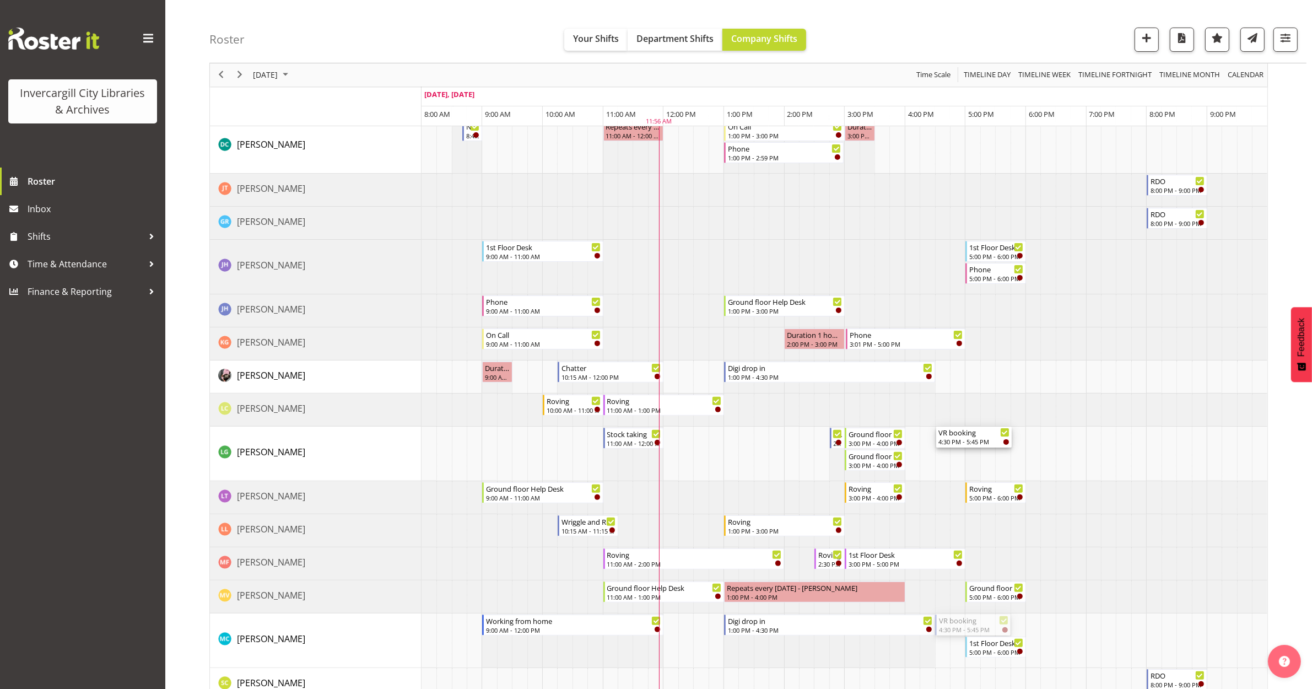
drag, startPoint x: 984, startPoint y: 627, endPoint x: 976, endPoint y: 453, distance: 173.7
click at [976, 453] on div "Roving 9:00 AM - 11:00 AM On Call 11:00 AM - 1:00 PM Wriggle and Rhyme 10:15 AM…" at bounding box center [844, 614] width 846 height 1430
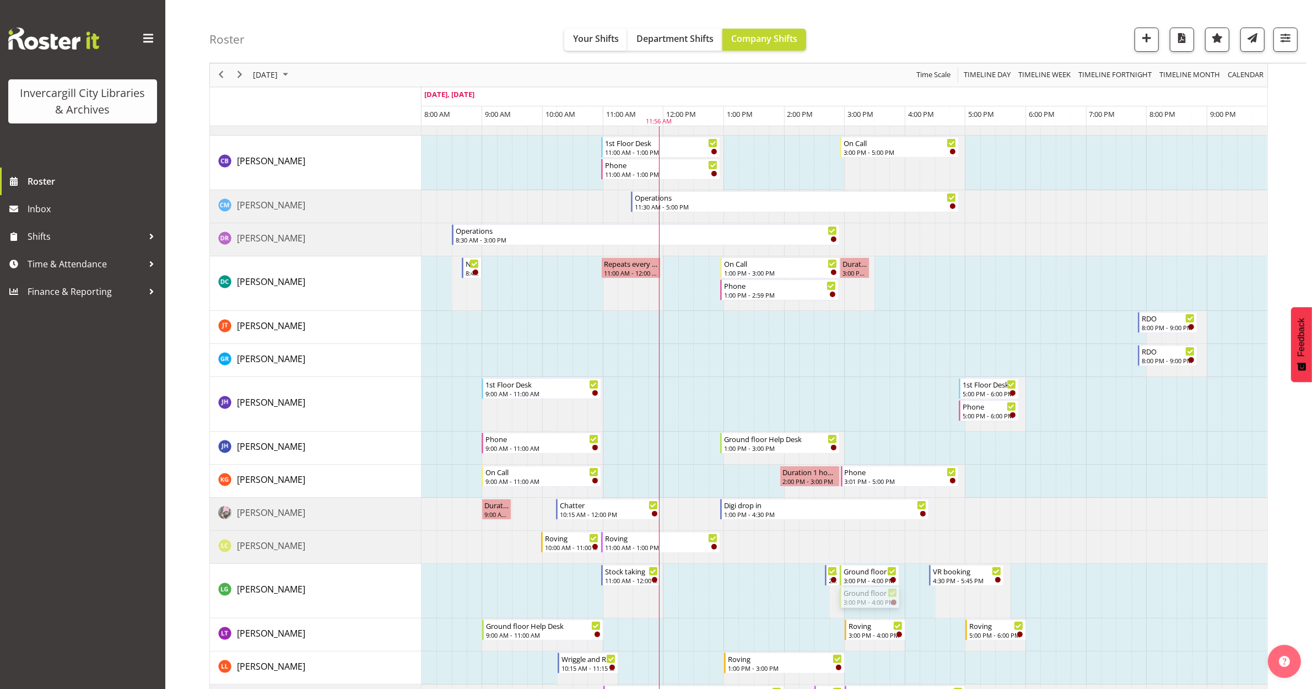
scroll to position [138, 0]
drag, startPoint x: 859, startPoint y: 462, endPoint x: 917, endPoint y: 299, distance: 172.5
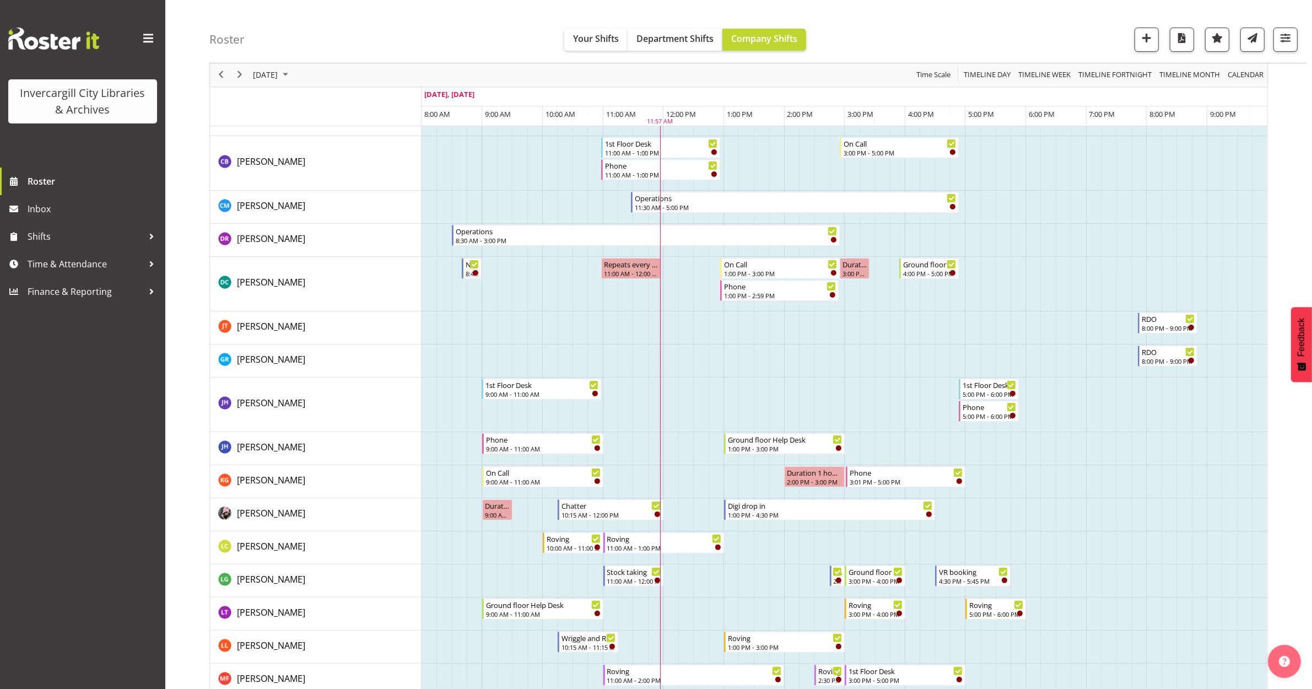
scroll to position [0, 0]
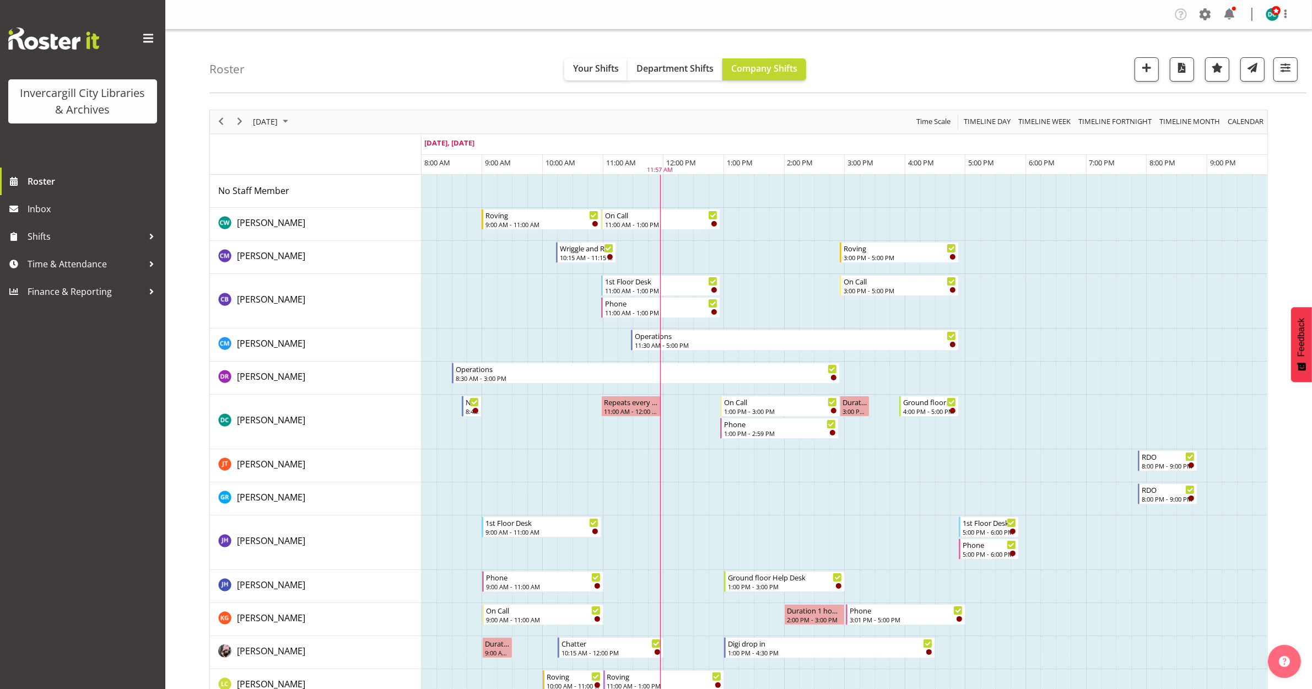
click at [375, 45] on div "Roster Your Shifts Department Shifts Company Shifts All Locations [GEOGRAPHIC_D…" at bounding box center [757, 61] width 1097 height 63
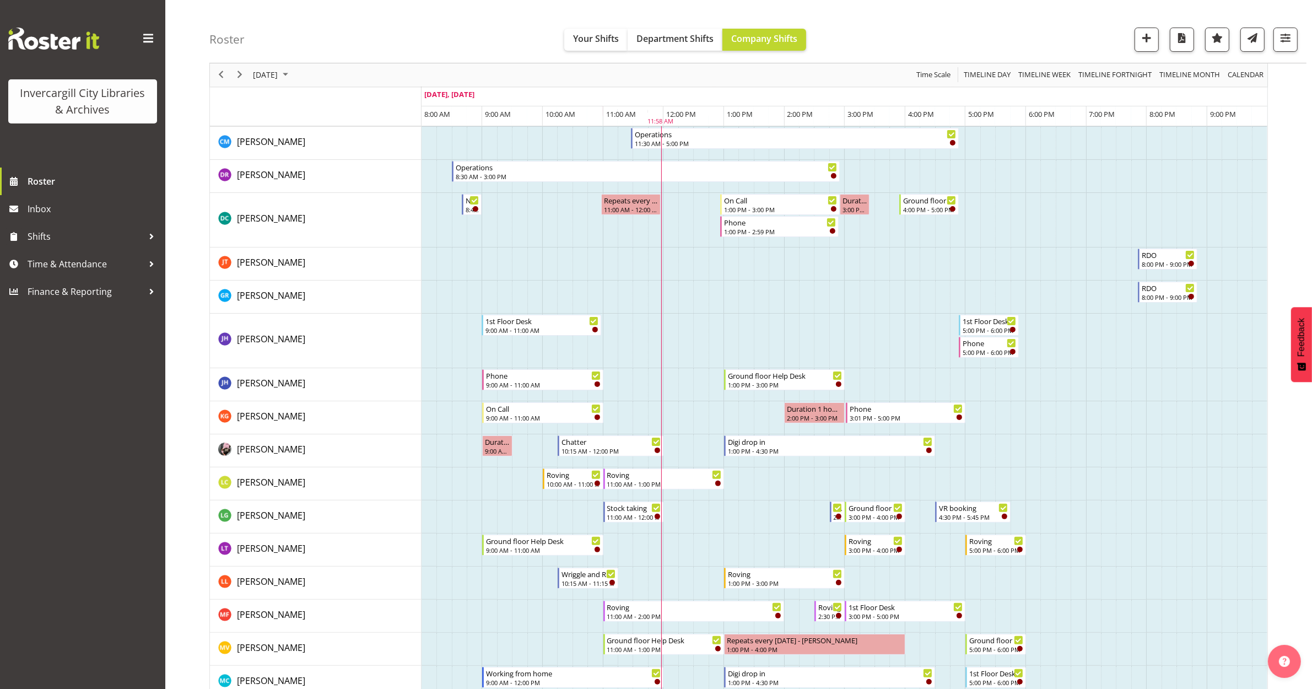
scroll to position [207, 0]
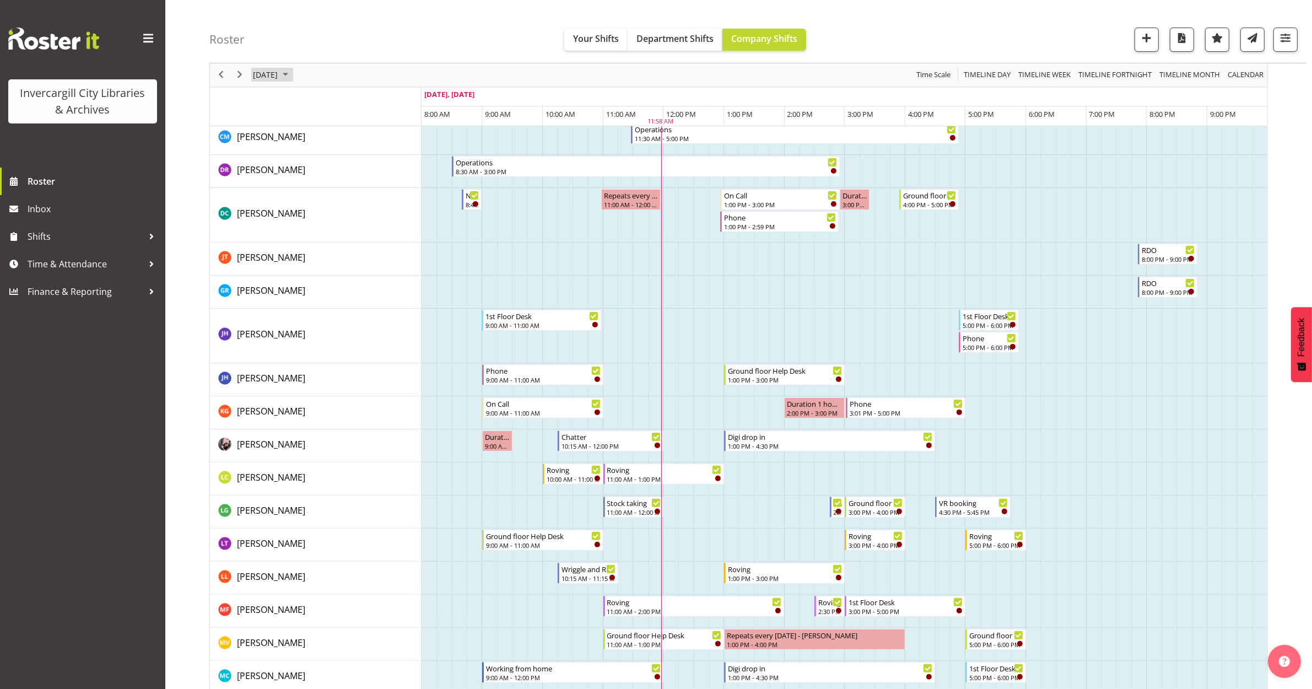
click at [277, 74] on span "[DATE]" at bounding box center [265, 75] width 27 height 14
click at [368, 98] on span "next month" at bounding box center [368, 103] width 19 height 20
click at [350, 101] on span "previous month" at bounding box center [348, 103] width 19 height 20
click at [347, 197] on span "26" at bounding box center [352, 196] width 17 height 17
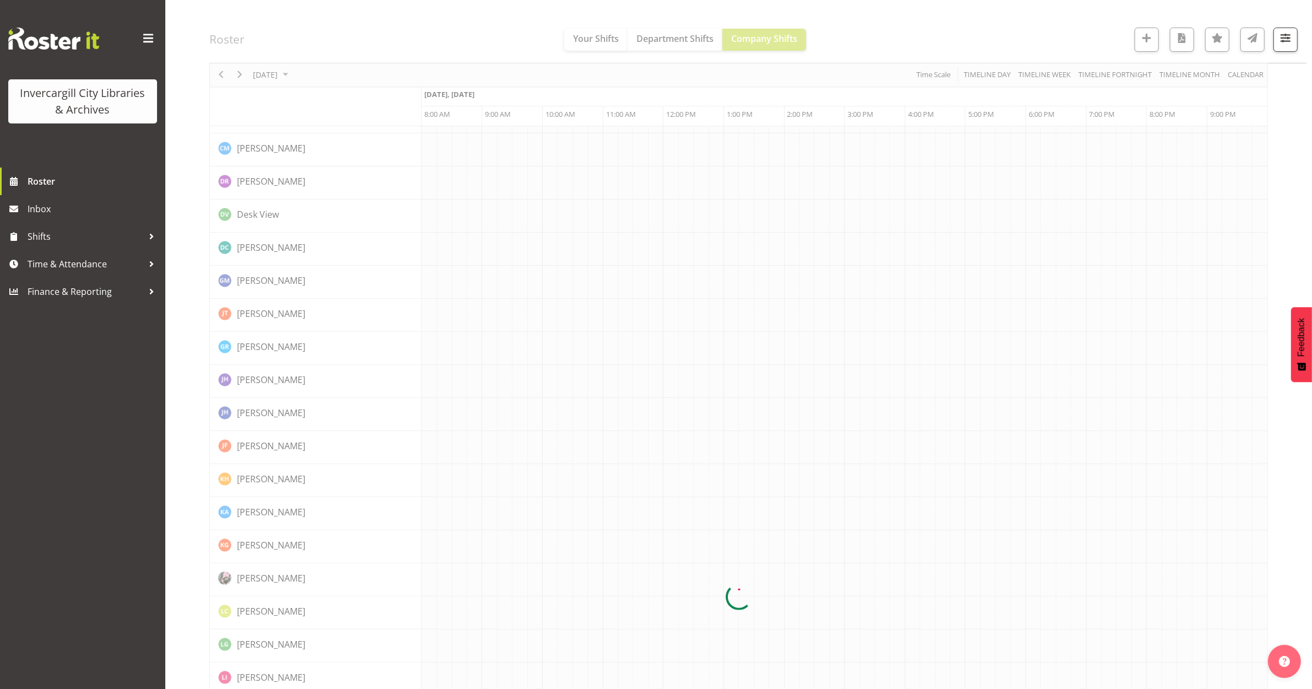
scroll to position [0, 0]
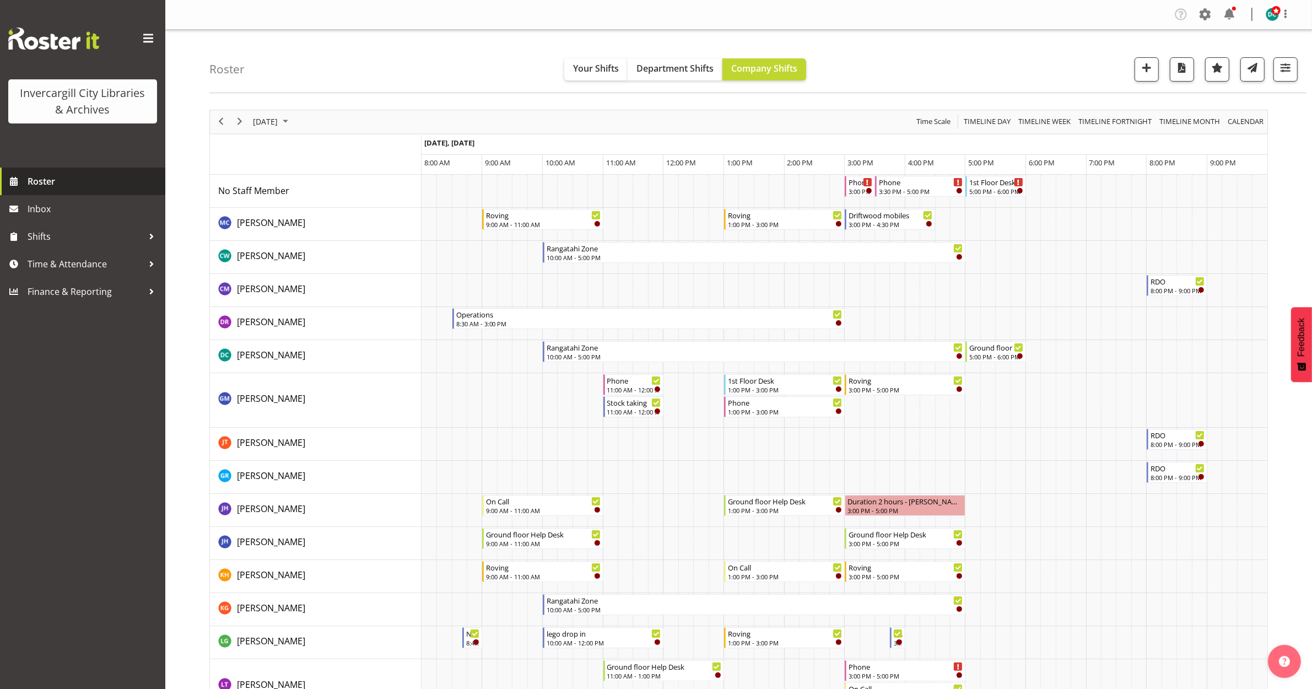
click at [52, 181] on span "Roster" at bounding box center [94, 181] width 132 height 17
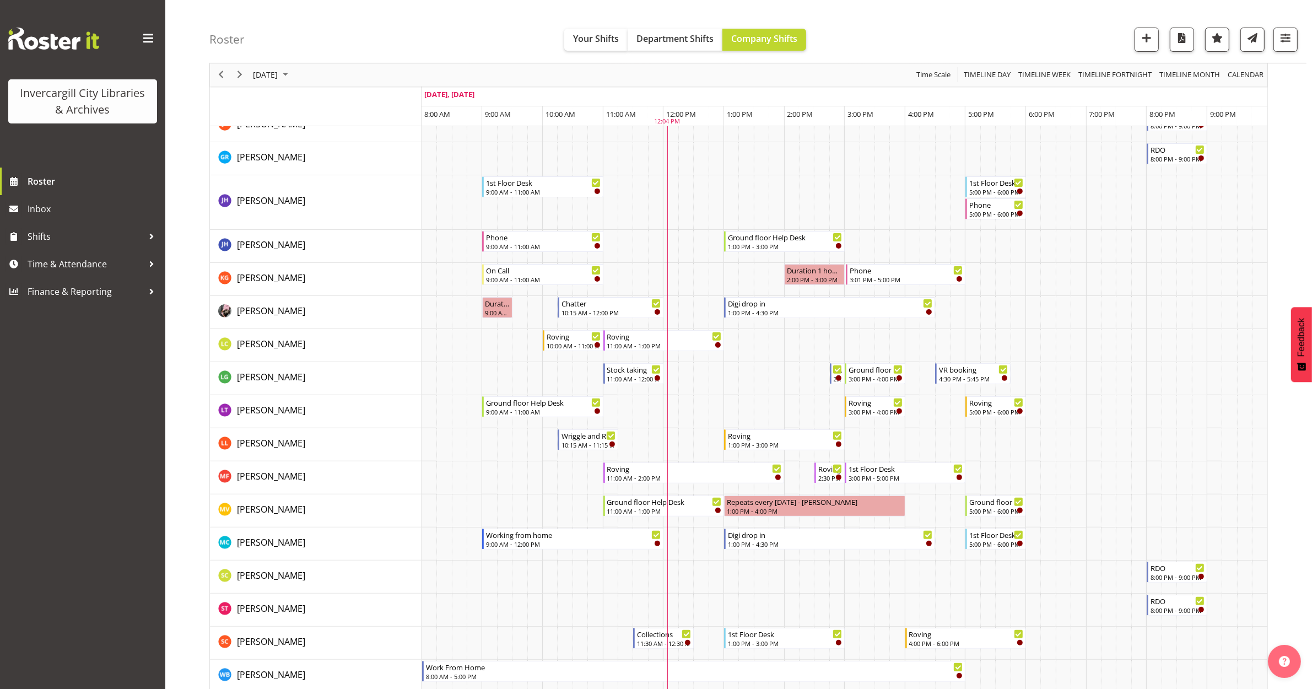
scroll to position [344, 0]
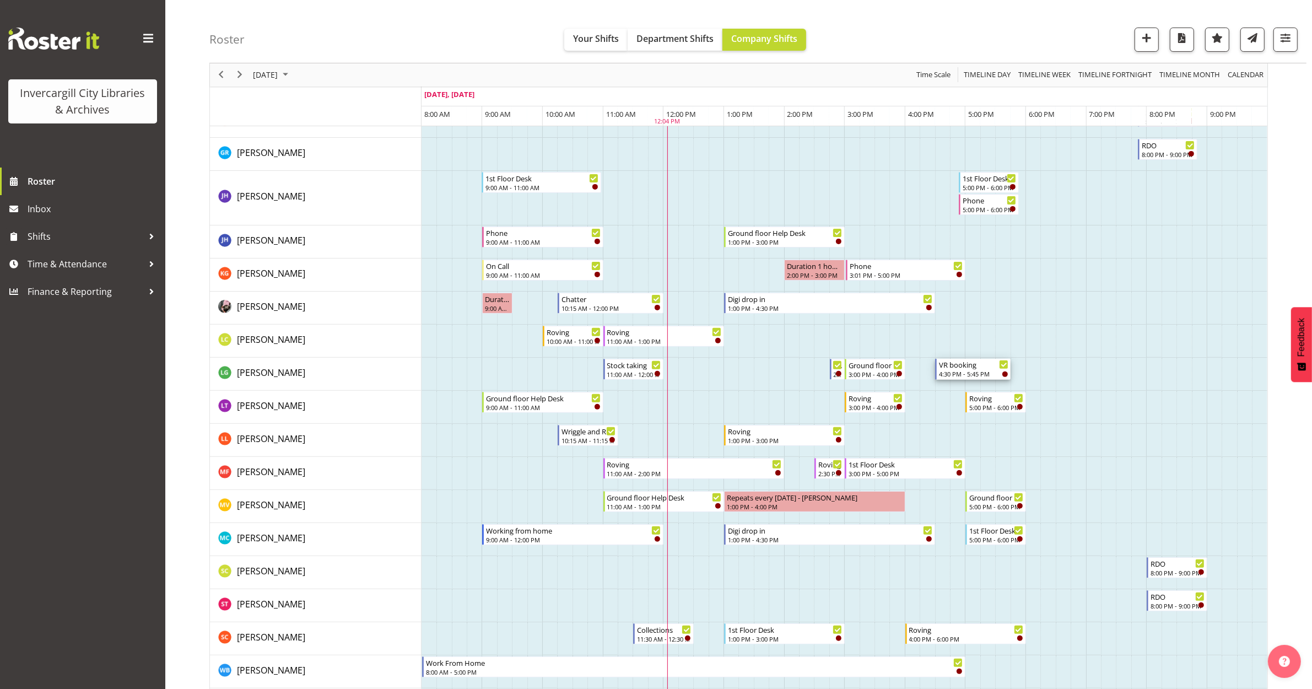
click at [964, 373] on div "4:30 PM - 5:45 PM" at bounding box center [973, 373] width 69 height 9
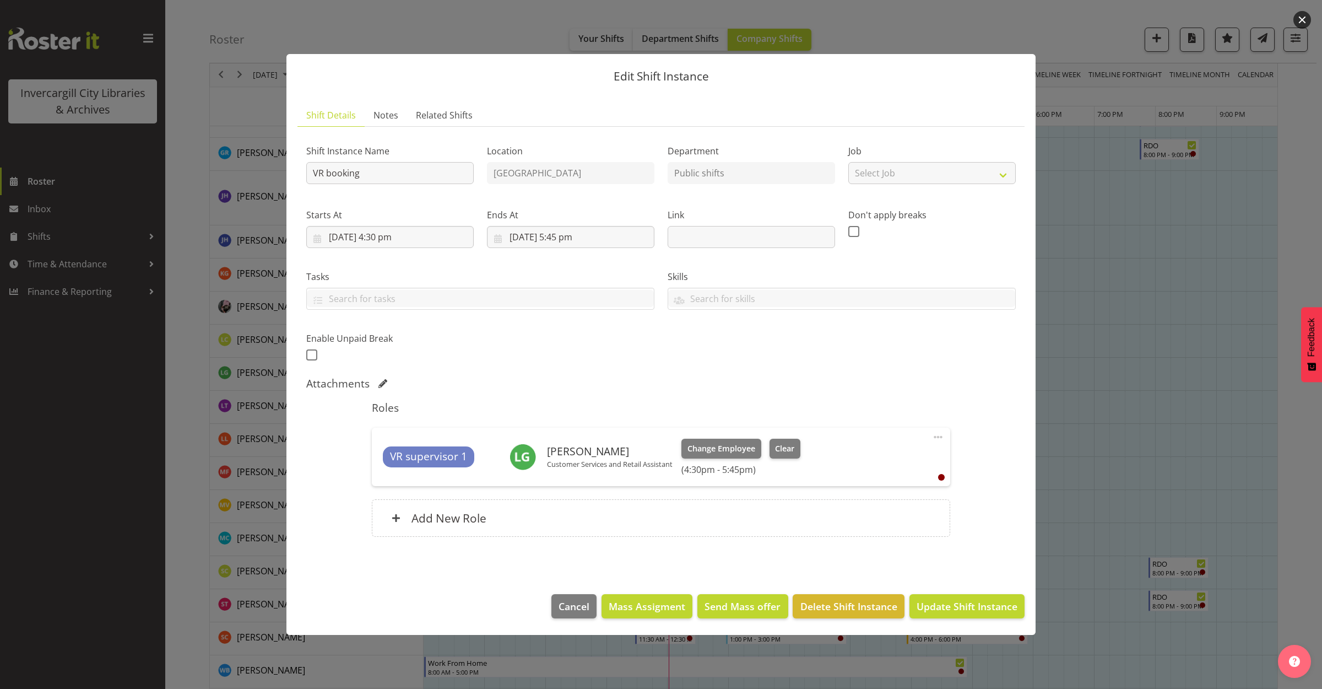
click at [1300, 15] on button "button" at bounding box center [1302, 20] width 18 height 18
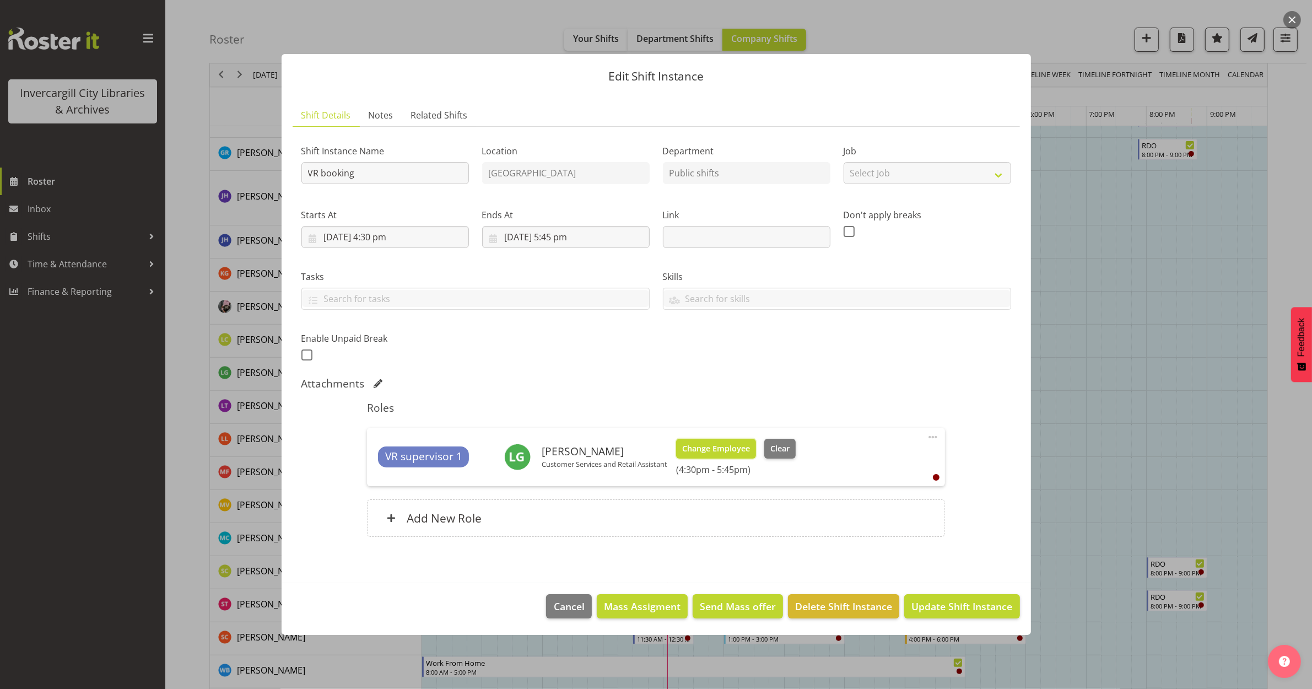
click at [706, 451] on span "Change Employee" at bounding box center [716, 448] width 68 height 12
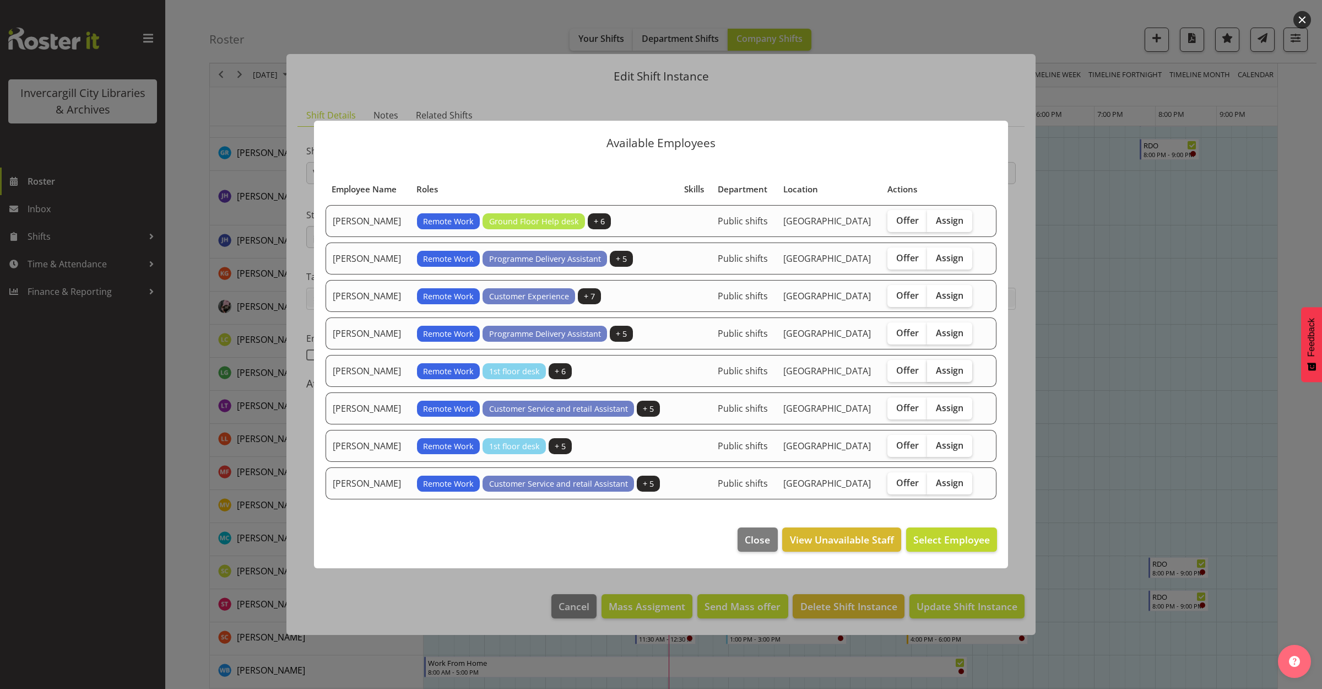
click at [966, 365] on label "Assign" at bounding box center [949, 371] width 45 height 22
click at [934, 366] on input "Assign" at bounding box center [930, 369] width 7 height 7
checkbox input "true"
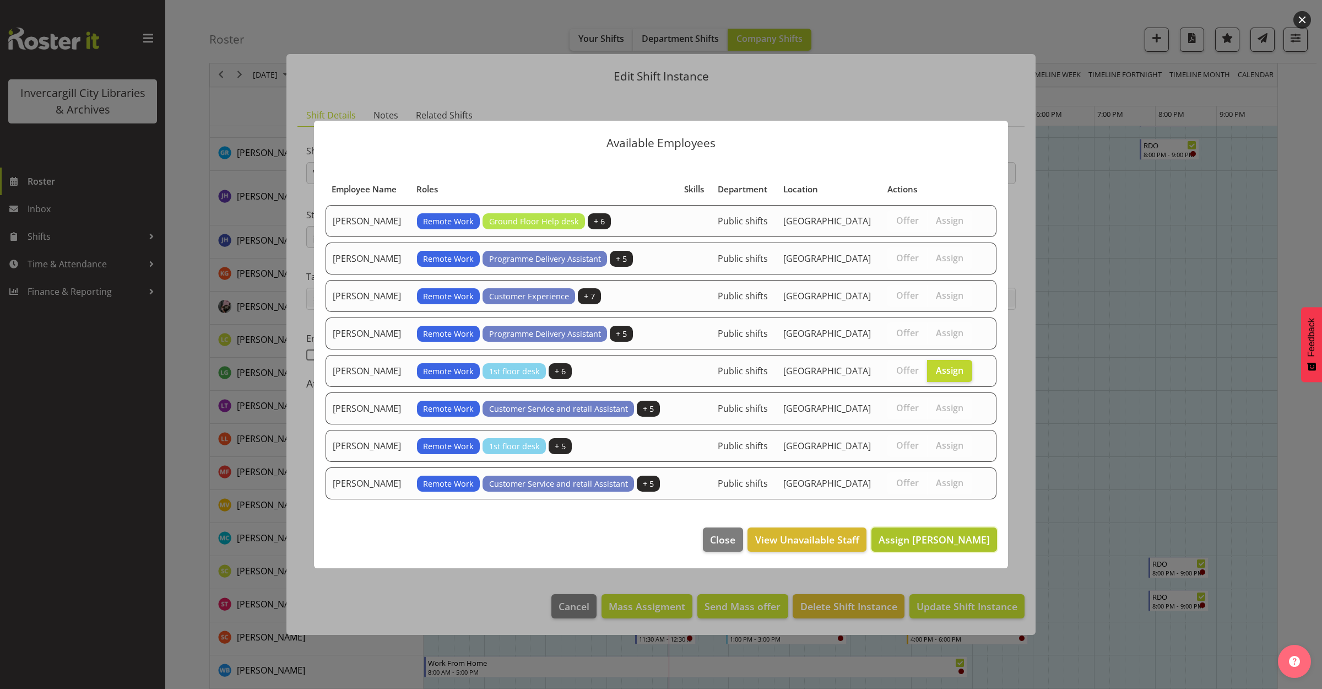
click at [925, 536] on span "Assign [PERSON_NAME]" at bounding box center [934, 539] width 111 height 13
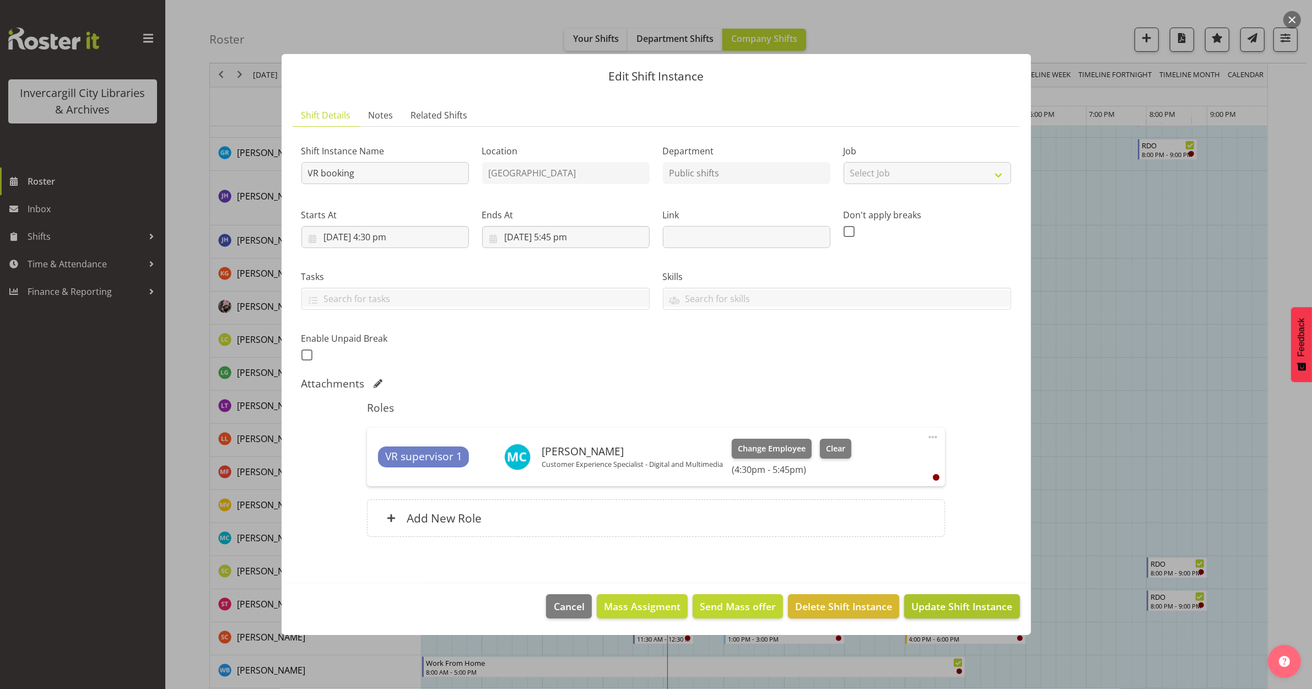
click at [962, 596] on footer "Cancel Mass Assigment Send Mass offer Delete Shift Instance Update Shift Instan…" at bounding box center [655, 609] width 749 height 52
click at [962, 597] on button "Update Shift Instance" at bounding box center [961, 606] width 115 height 24
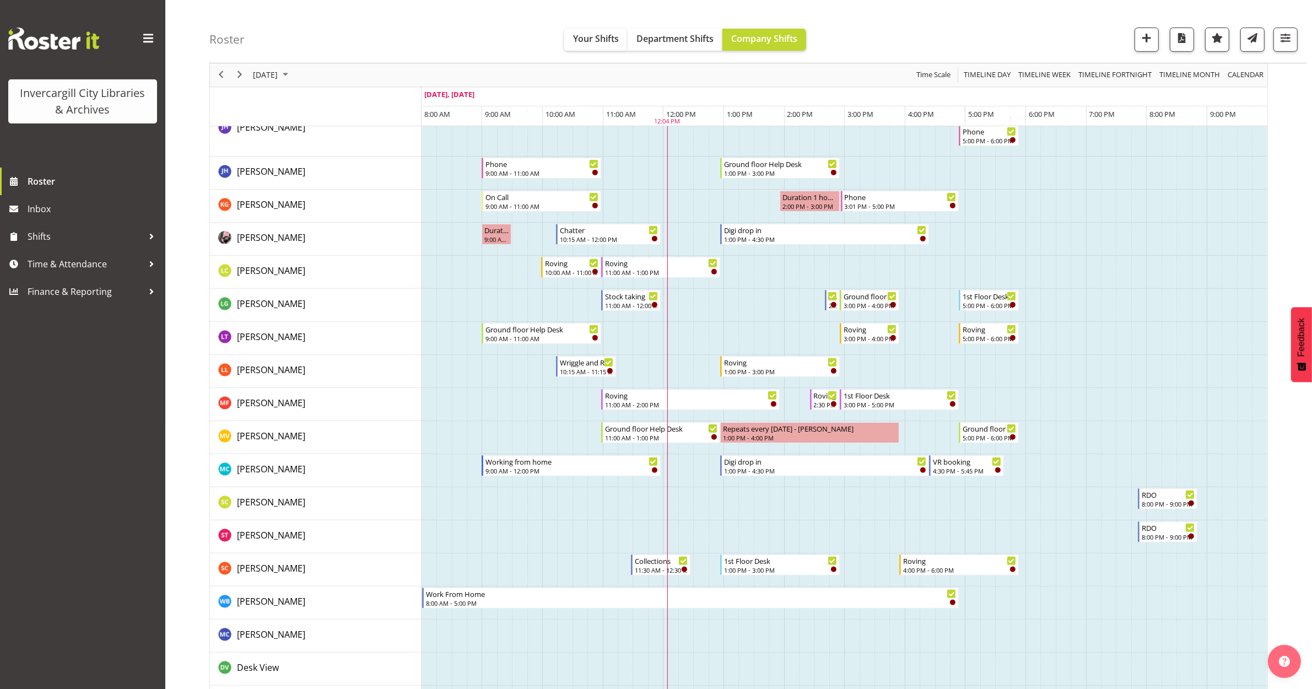
scroll to position [456, 0]
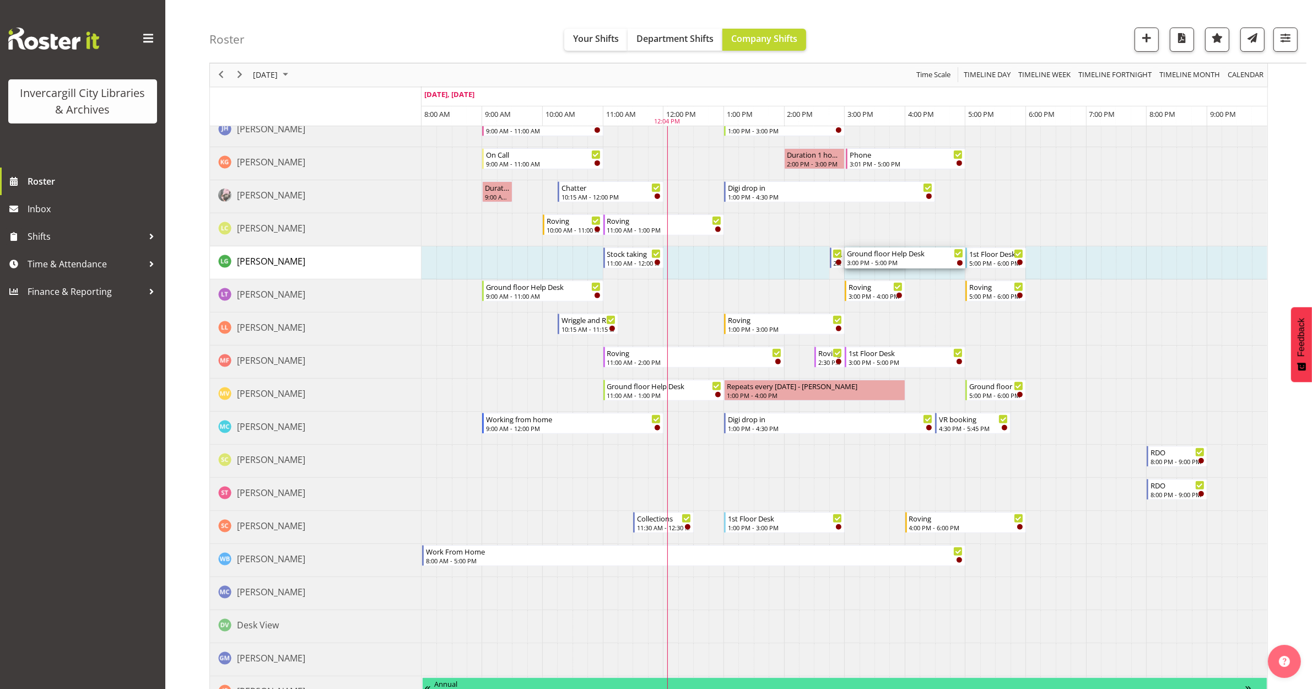
drag, startPoint x: 902, startPoint y: 255, endPoint x: 954, endPoint y: 262, distance: 52.3
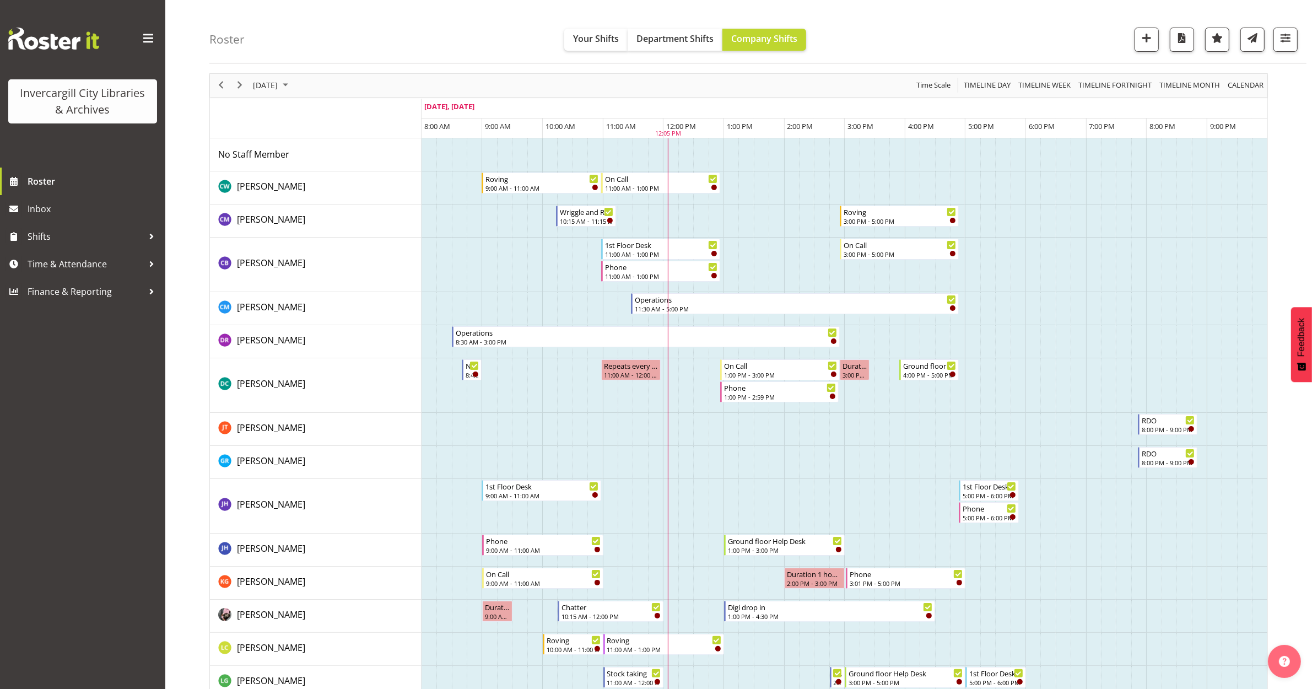
scroll to position [0, 0]
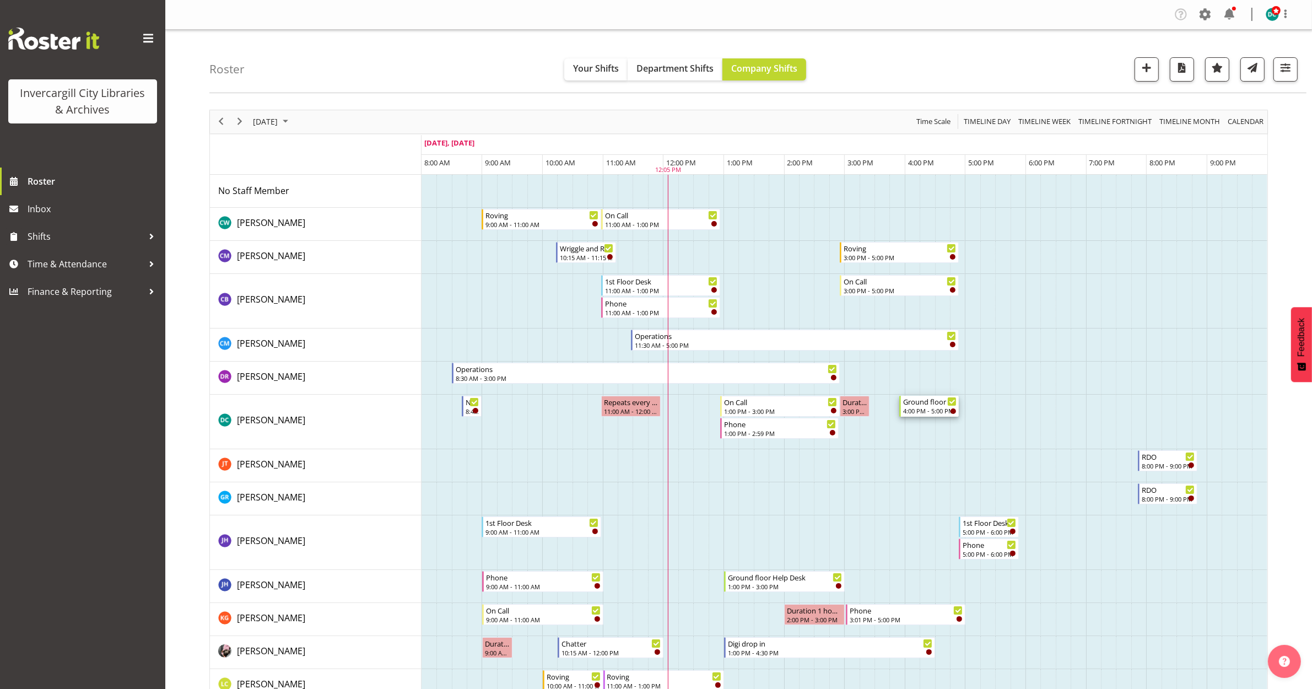
click at [923, 408] on div "4:00 PM - 5:00 PM" at bounding box center [929, 410] width 53 height 9
click at [0, 0] on div at bounding box center [0, 0] width 0 height 0
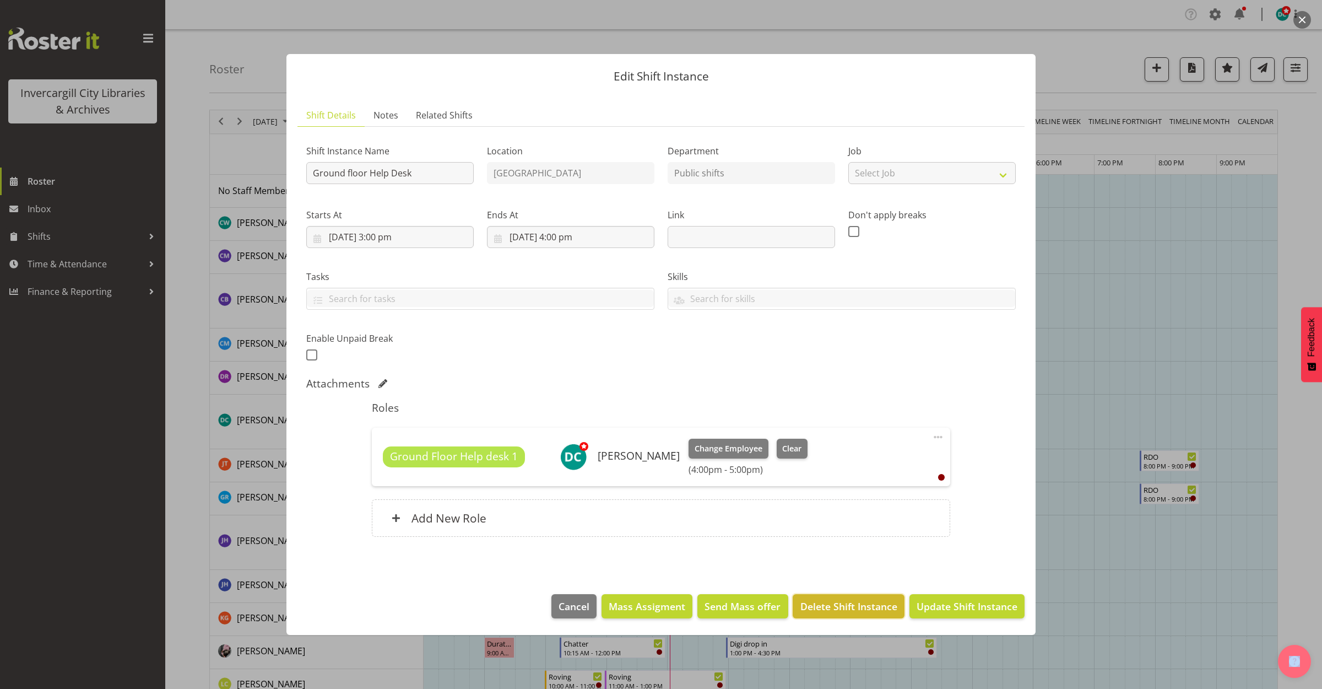
click at [838, 603] on span "Delete Shift Instance" at bounding box center [848, 606] width 97 height 14
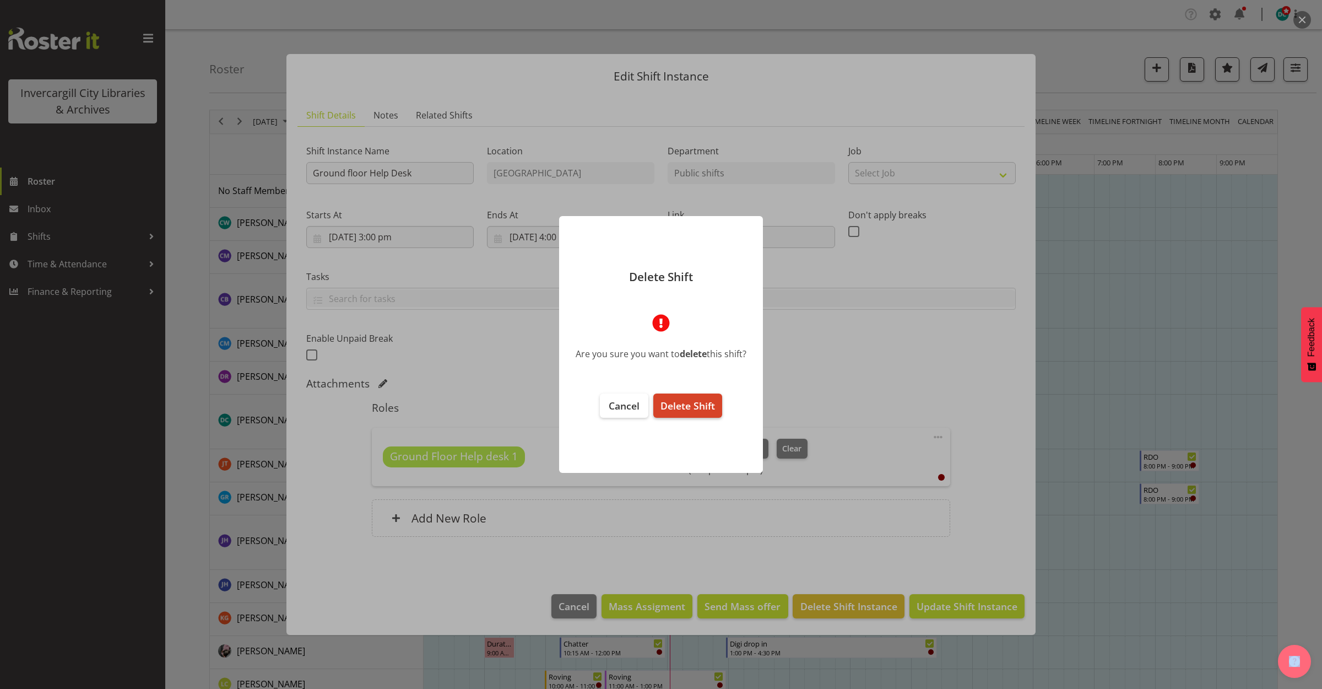
click at [681, 397] on button "Delete Shift" at bounding box center [687, 405] width 69 height 24
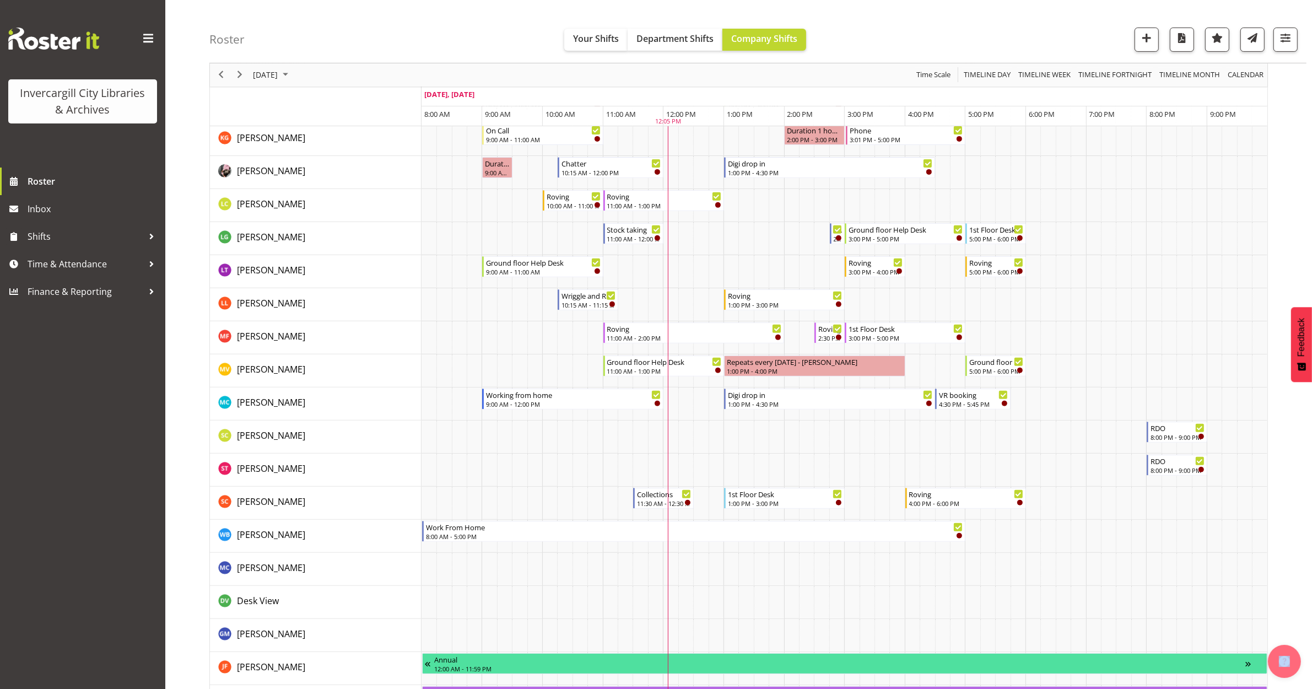
scroll to position [482, 0]
